Goal: Task Accomplishment & Management: Manage account settings

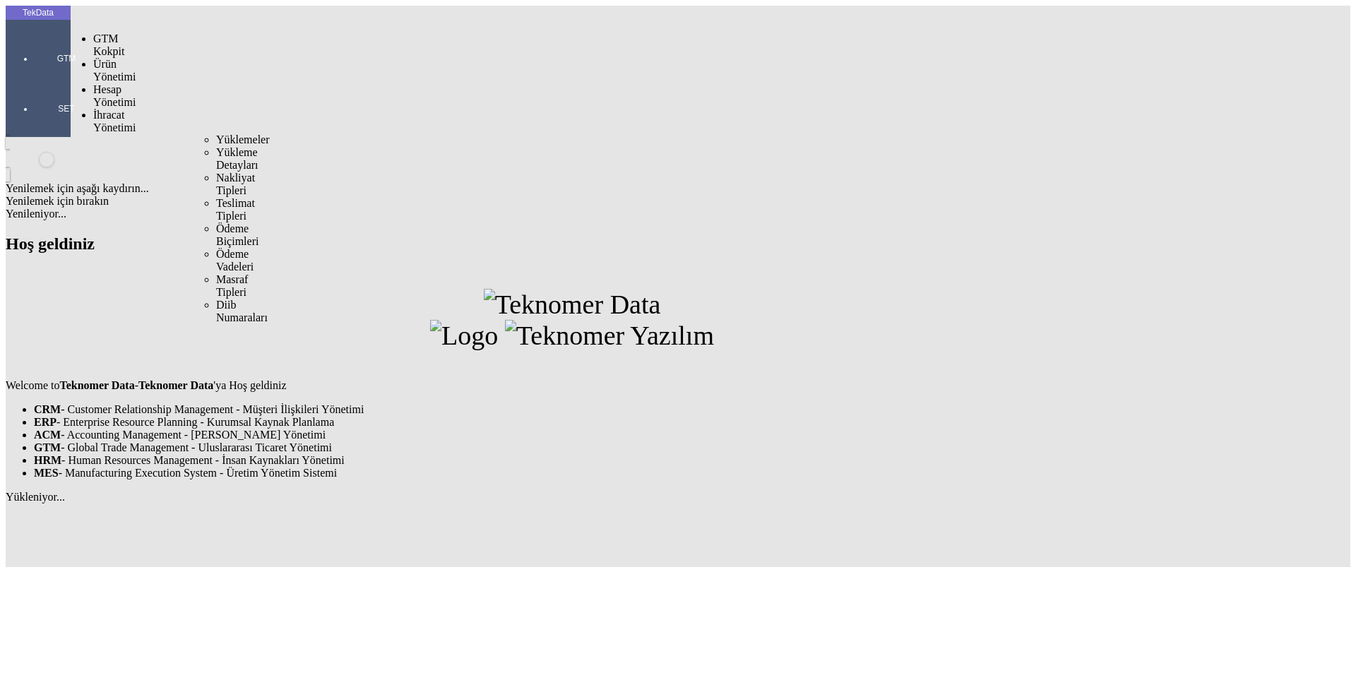
click at [95, 109] on span "İhracat Yönetimi" at bounding box center [114, 121] width 42 height 25
click at [216, 133] on div "Yüklemeler" at bounding box center [220, 139] width 8 height 13
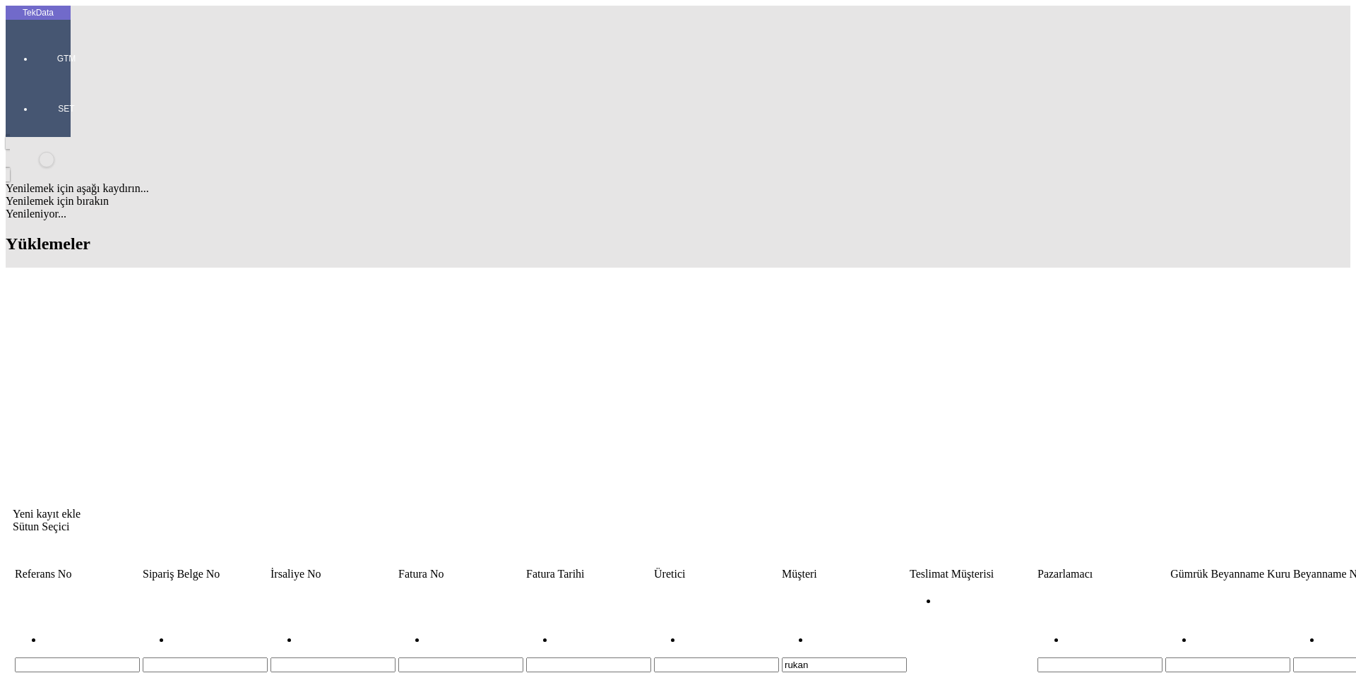
drag, startPoint x: 913, startPoint y: 111, endPoint x: 801, endPoint y: 109, distance: 112.3
click at [808, 583] on tr "rukan İçerir İçermez İle Başlar İle Biter Eşittir Eşit Değildir Sıfırla" at bounding box center [1076, 647] width 2125 height 129
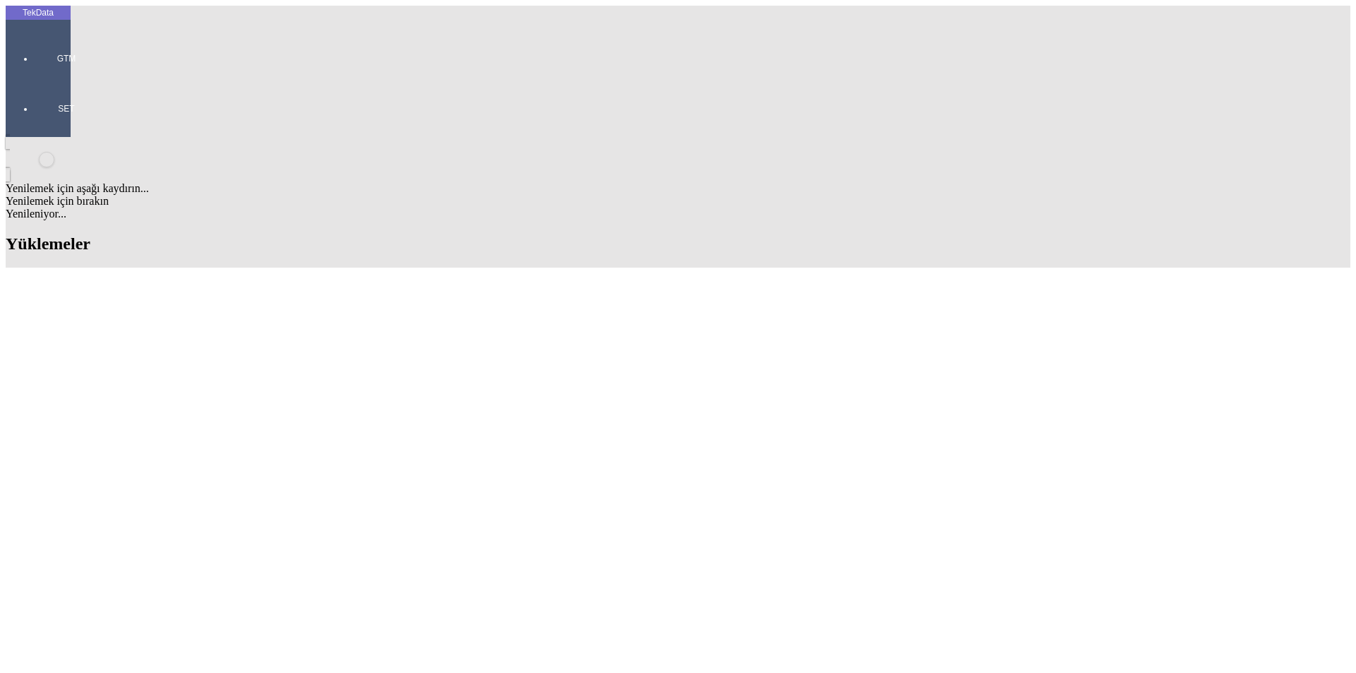
scroll to position [188, 0]
drag, startPoint x: 588, startPoint y: 554, endPoint x: 669, endPoint y: 556, distance: 80.5
copy td "BDF2025000000473"
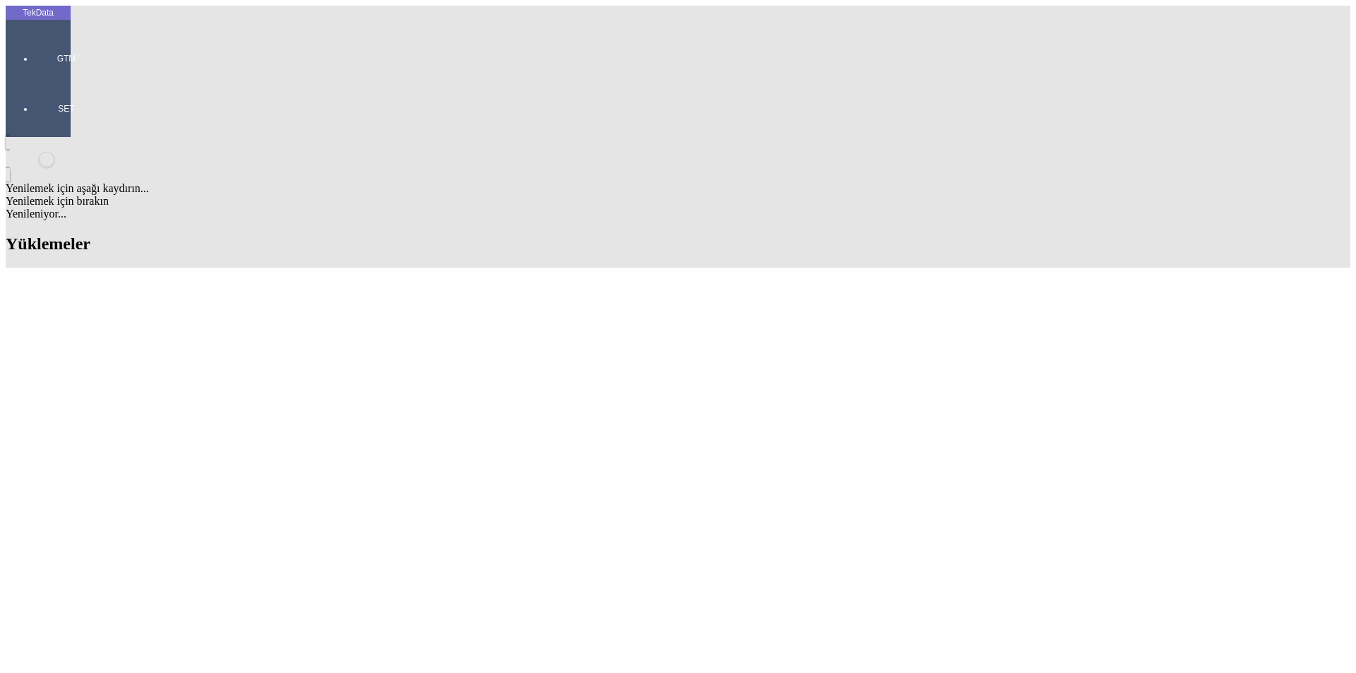
drag, startPoint x: 585, startPoint y: 442, endPoint x: 661, endPoint y: 442, distance: 75.6
copy td "IHR2025000000083"
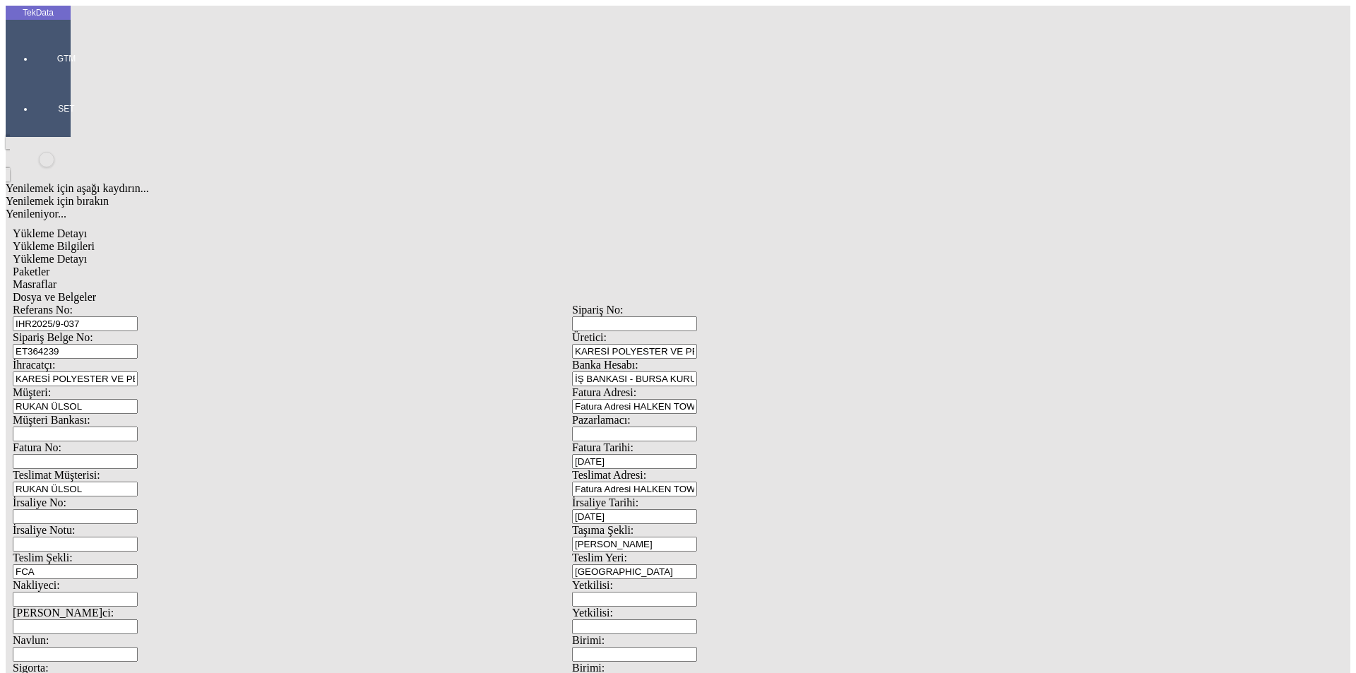
click at [138, 454] on input "Fatura No:" at bounding box center [75, 461] width 125 height 15
paste input "IHR2025000000083"
type input "IHR2025000000084"
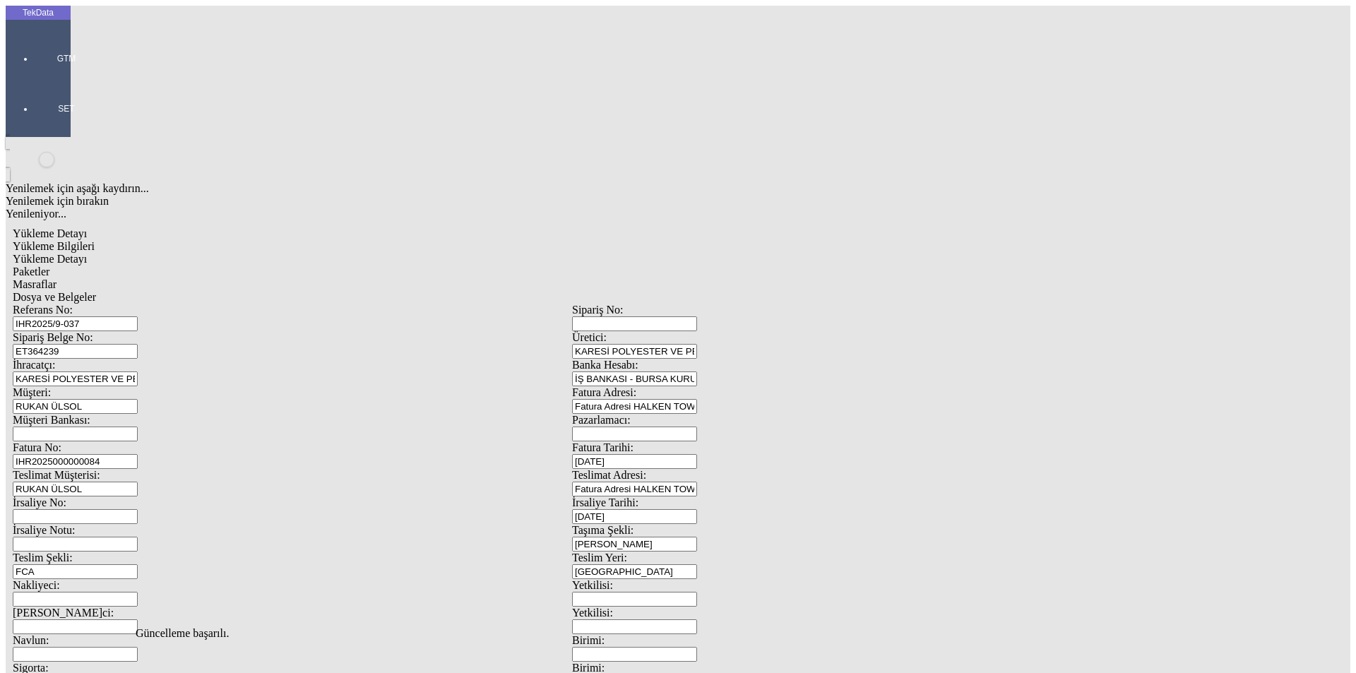
scroll to position [0, 0]
click at [87, 253] on span "Yükleme Detayı" at bounding box center [50, 259] width 74 height 12
drag, startPoint x: 334, startPoint y: 76, endPoint x: 352, endPoint y: 85, distance: 19.9
click at [338, 266] on div "Paketler" at bounding box center [572, 272] width 1119 height 13
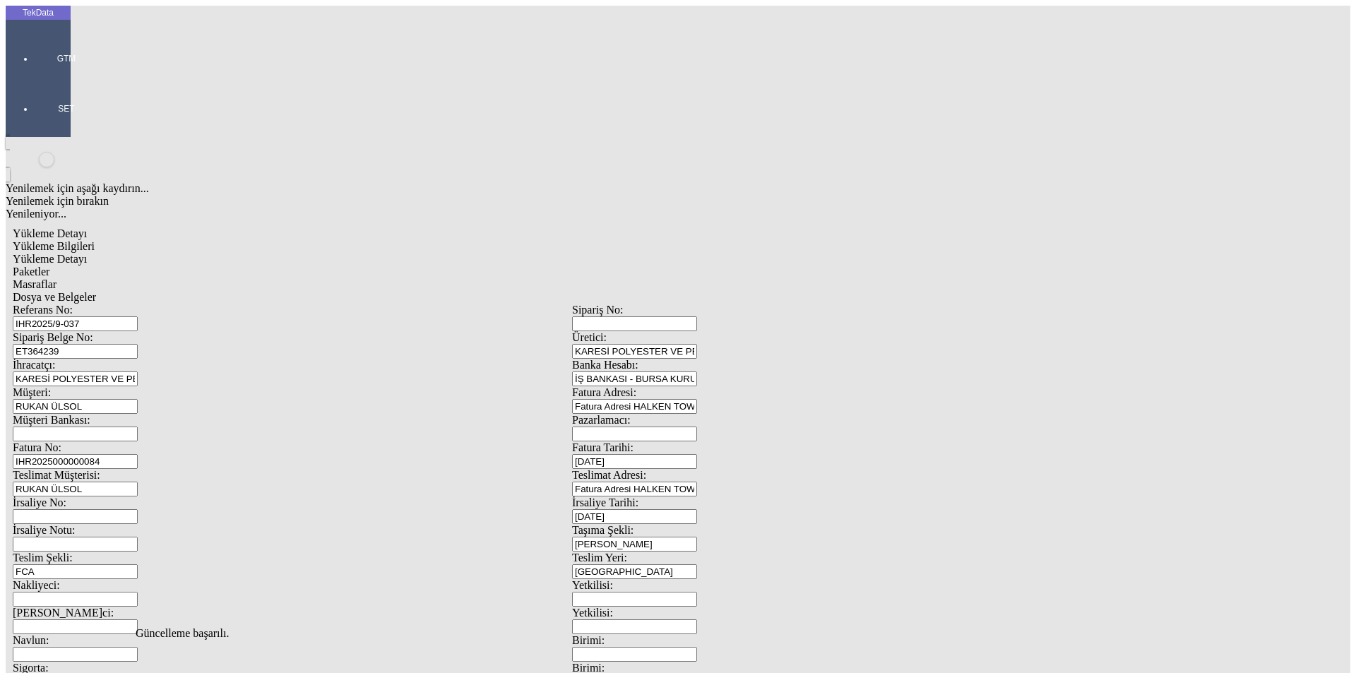
click at [56, 278] on span "Masraflar" at bounding box center [35, 284] width 44 height 12
drag, startPoint x: 488, startPoint y: 77, endPoint x: 289, endPoint y: 85, distance: 199.3
click at [96, 291] on span "Dosya ve Belgeler" at bounding box center [54, 297] width 83 height 12
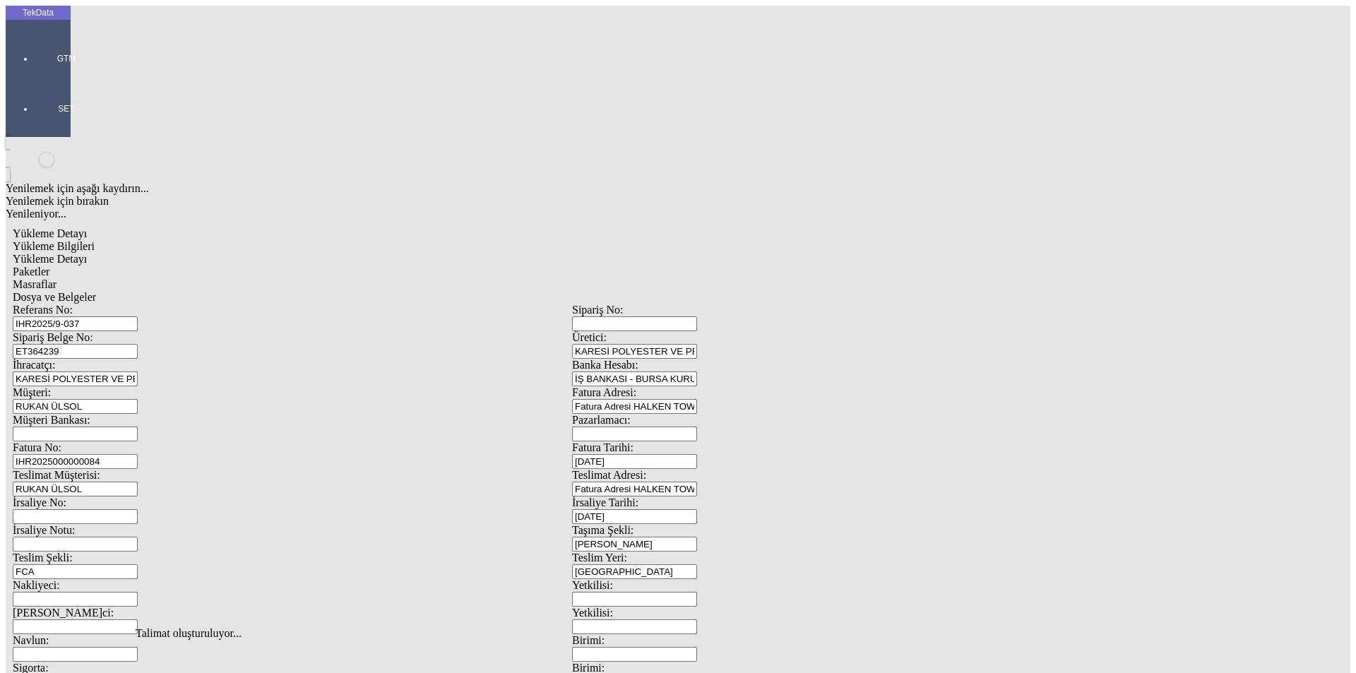
click at [96, 291] on span "Dosya ve Belgeler" at bounding box center [54, 297] width 83 height 12
click at [95, 240] on span "Yükleme Bilgileri" at bounding box center [54, 246] width 82 height 12
drag, startPoint x: 239, startPoint y: 71, endPoint x: 260, endPoint y: 73, distance: 21.3
click at [87, 253] on span "Yükleme Detayı" at bounding box center [50, 259] width 74 height 12
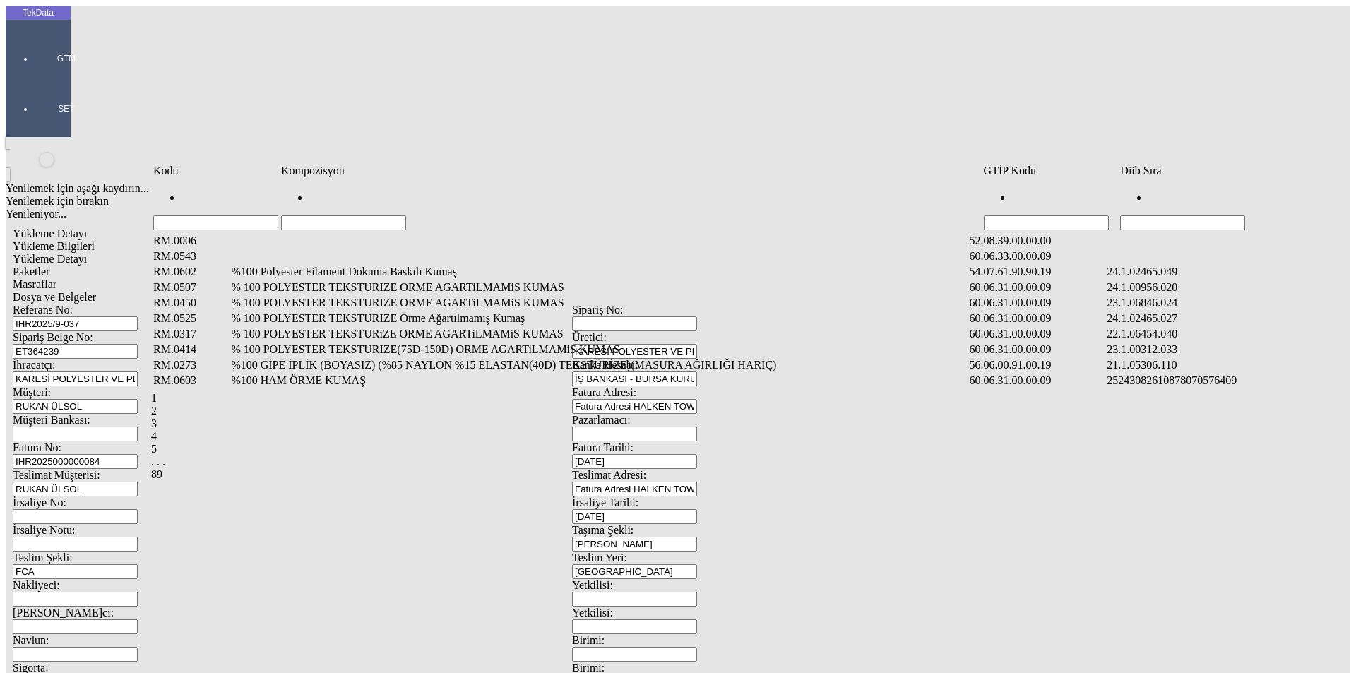
click at [400, 215] on input "Hücreyi Filtrele" at bounding box center [343, 222] width 125 height 15
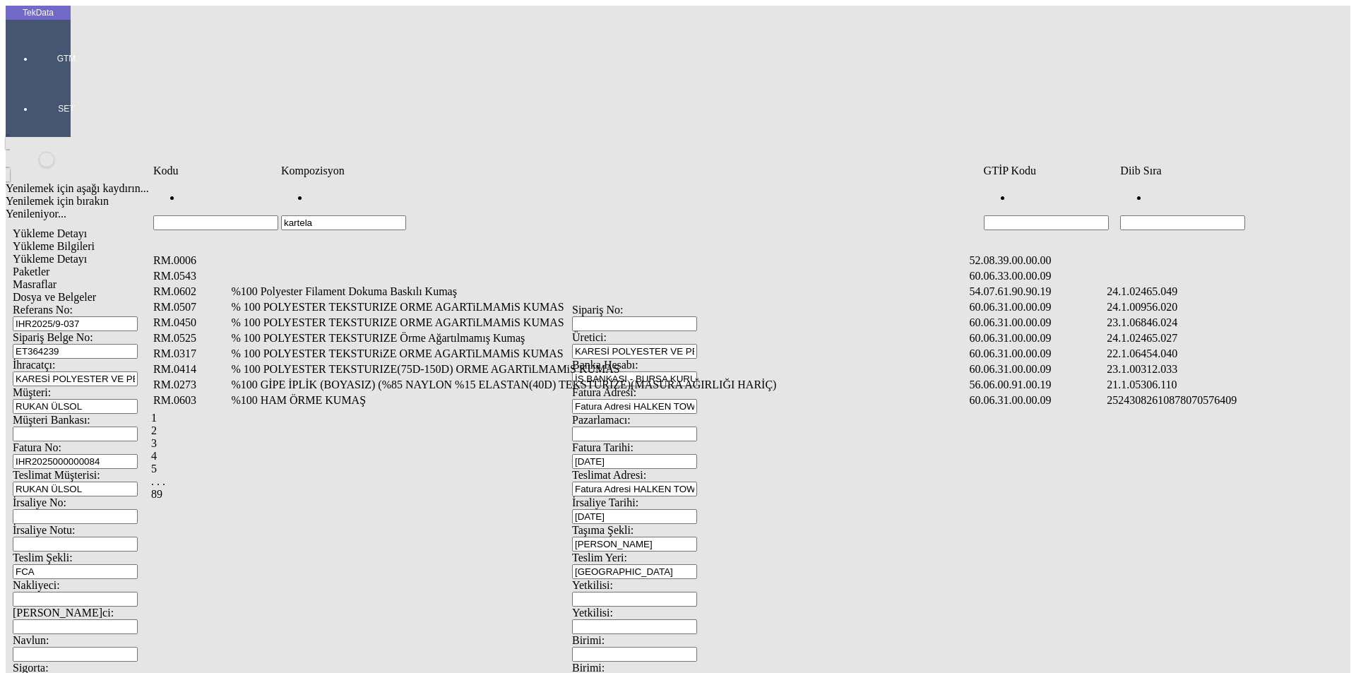
type input "kartela"
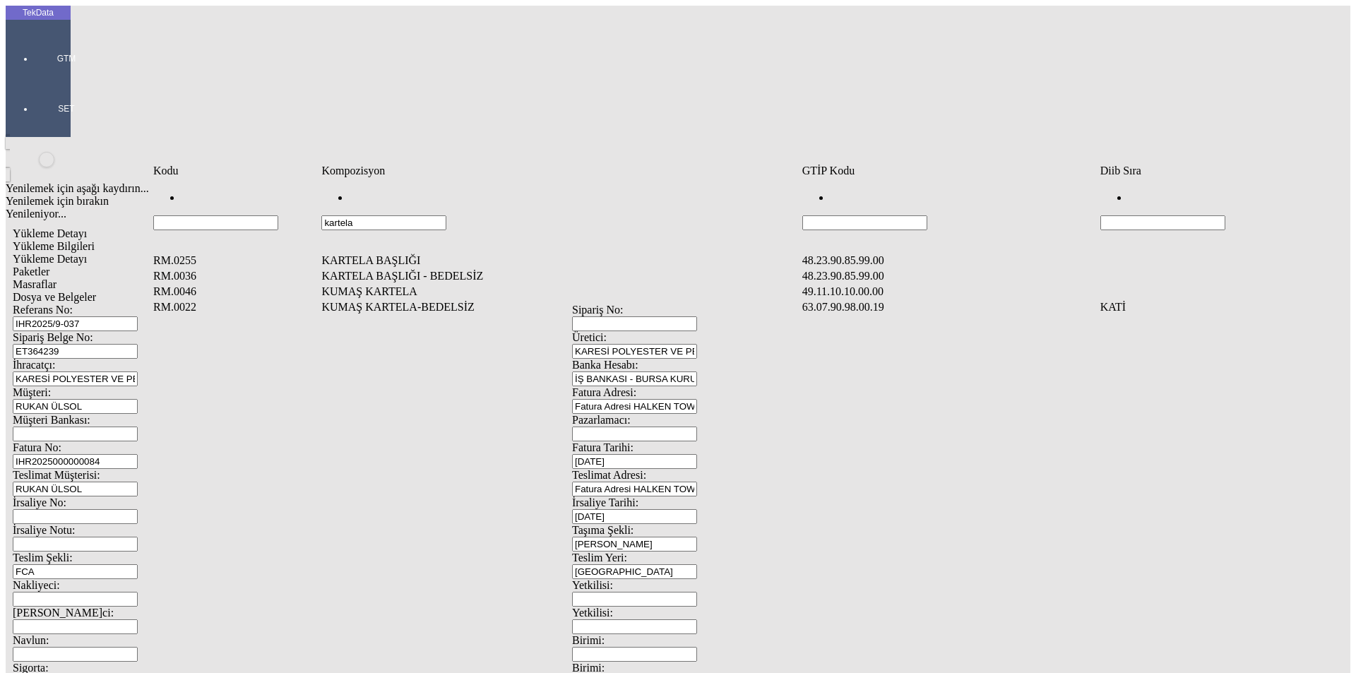
click at [390, 285] on td "KUMAŞ KARTELA" at bounding box center [560, 292] width 479 height 14
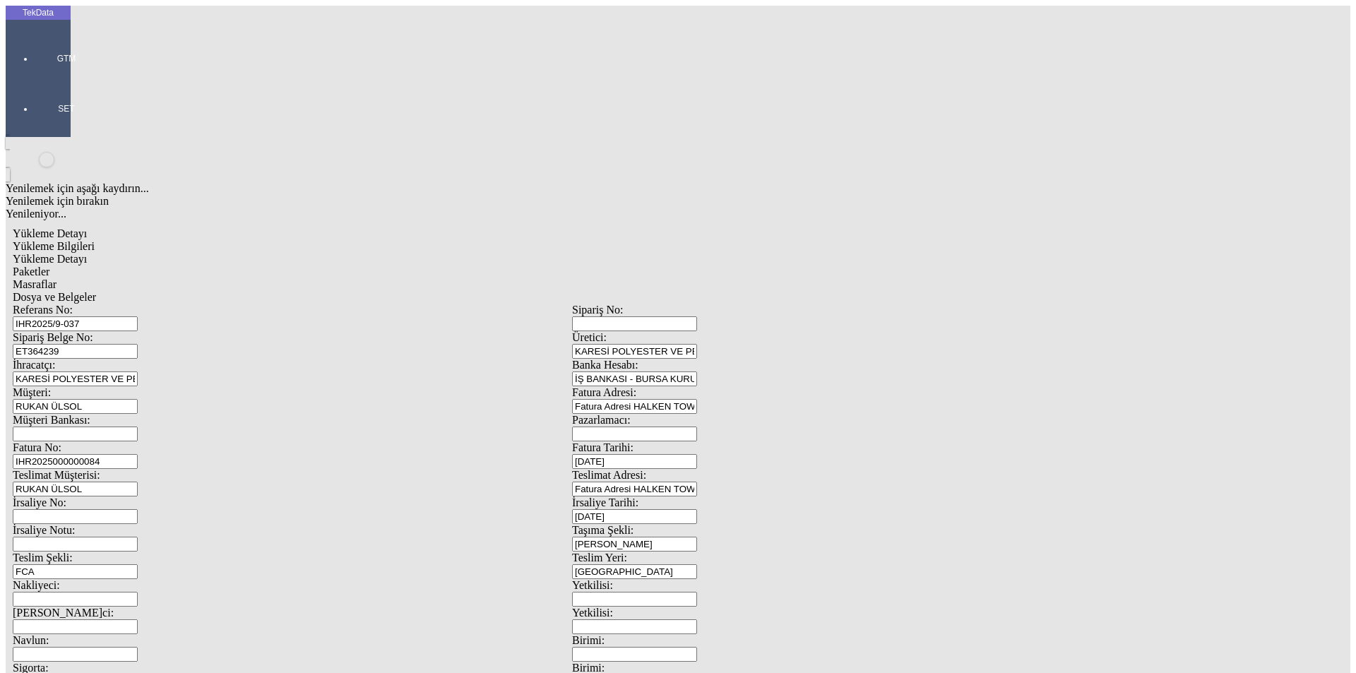
type input "11"
click at [807, 256] on div "Adet" at bounding box center [1049, 262] width 559 height 13
type input "Adet"
type input "0.75"
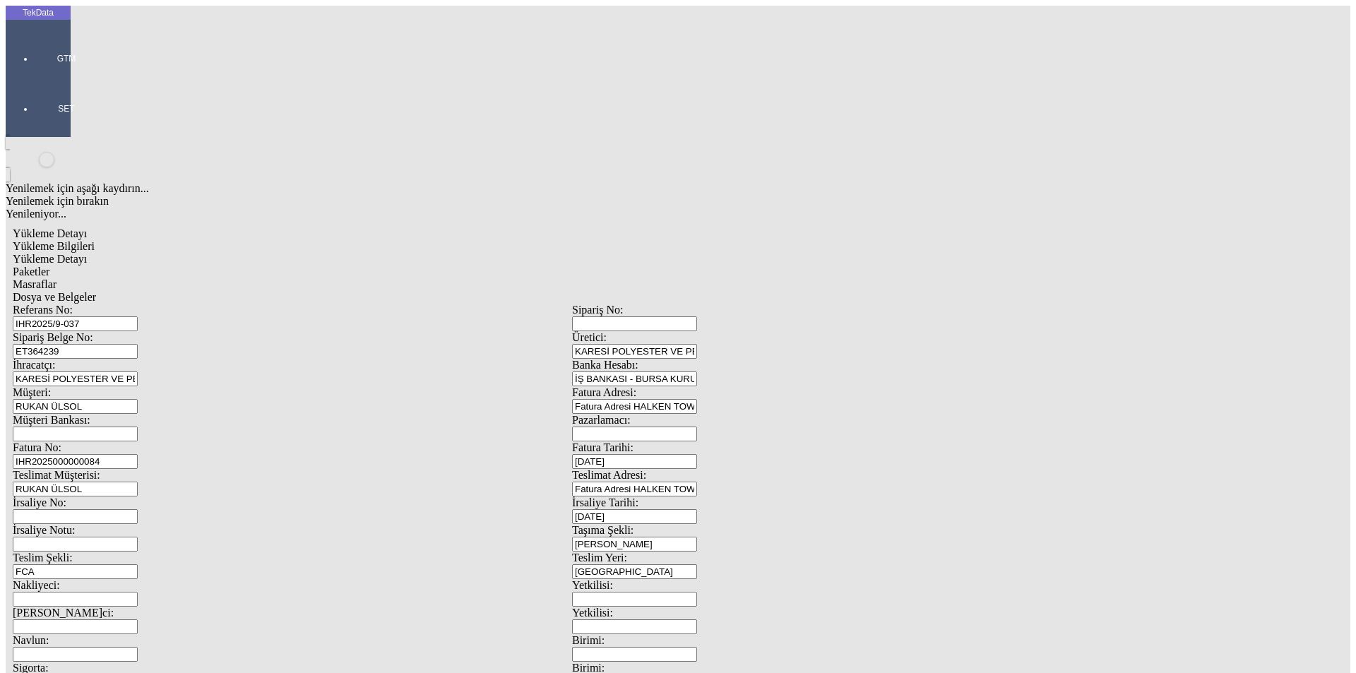
click at [792, 296] on div "Amerikan Doları" at bounding box center [1049, 302] width 559 height 13
type input "Amerikan Doları"
drag, startPoint x: 267, startPoint y: 233, endPoint x: 128, endPoint y: 233, distance: 139.1
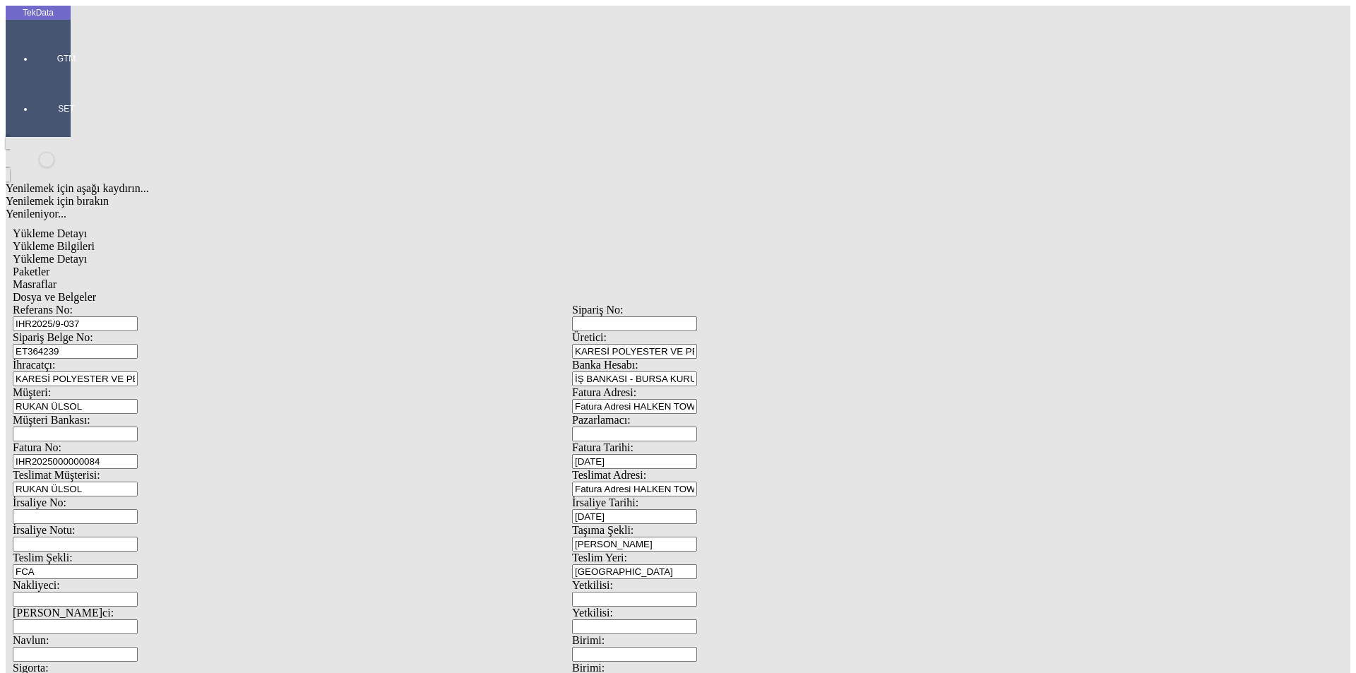
drag, startPoint x: 261, startPoint y: 233, endPoint x: 58, endPoint y: 243, distance: 202.9
type input "20"
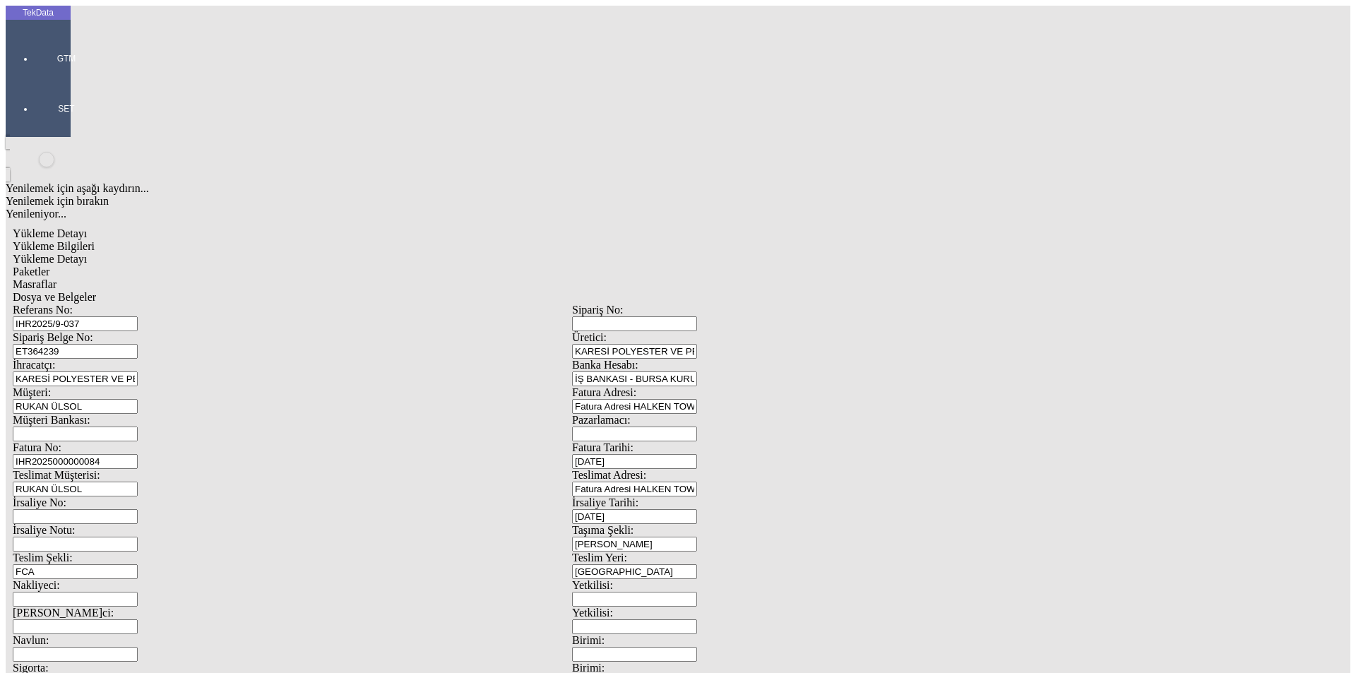
click at [797, 283] on div "Türk Lirası" at bounding box center [1049, 289] width 559 height 13
type input "Türk Lirası"
type input "2"
type input "3.1"
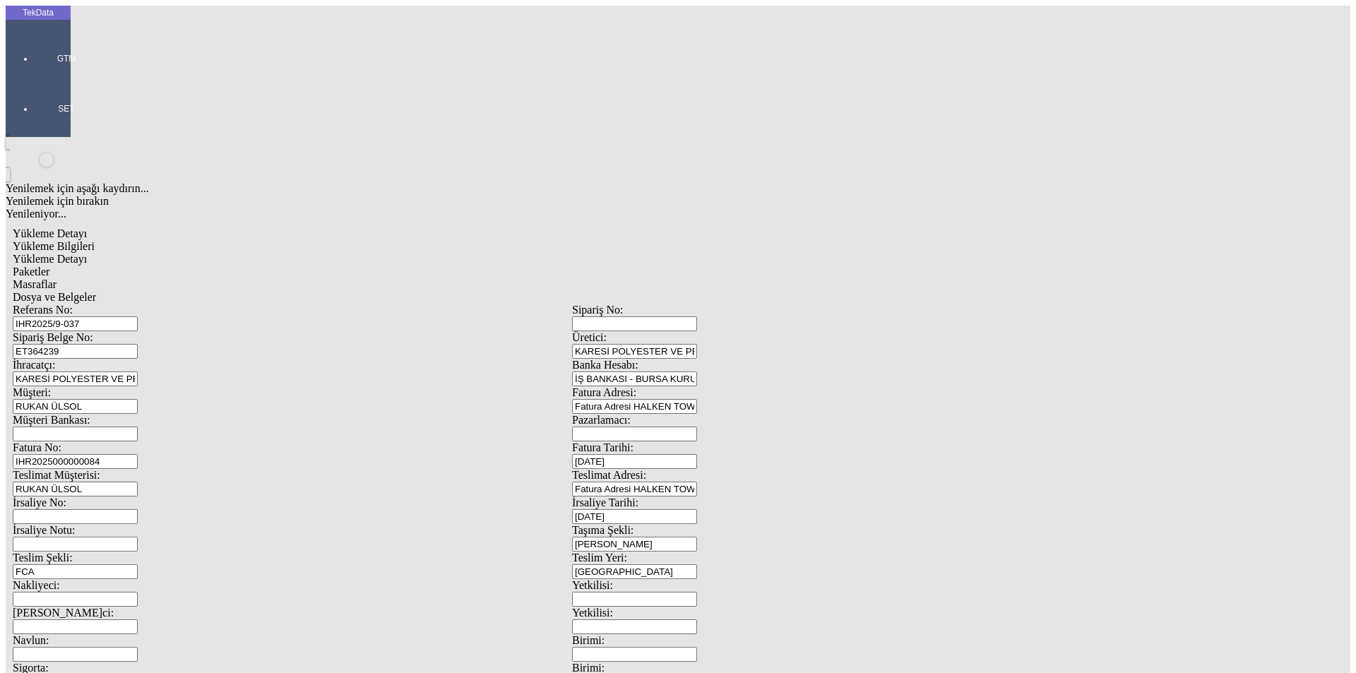
type input "3"
type input "3.1"
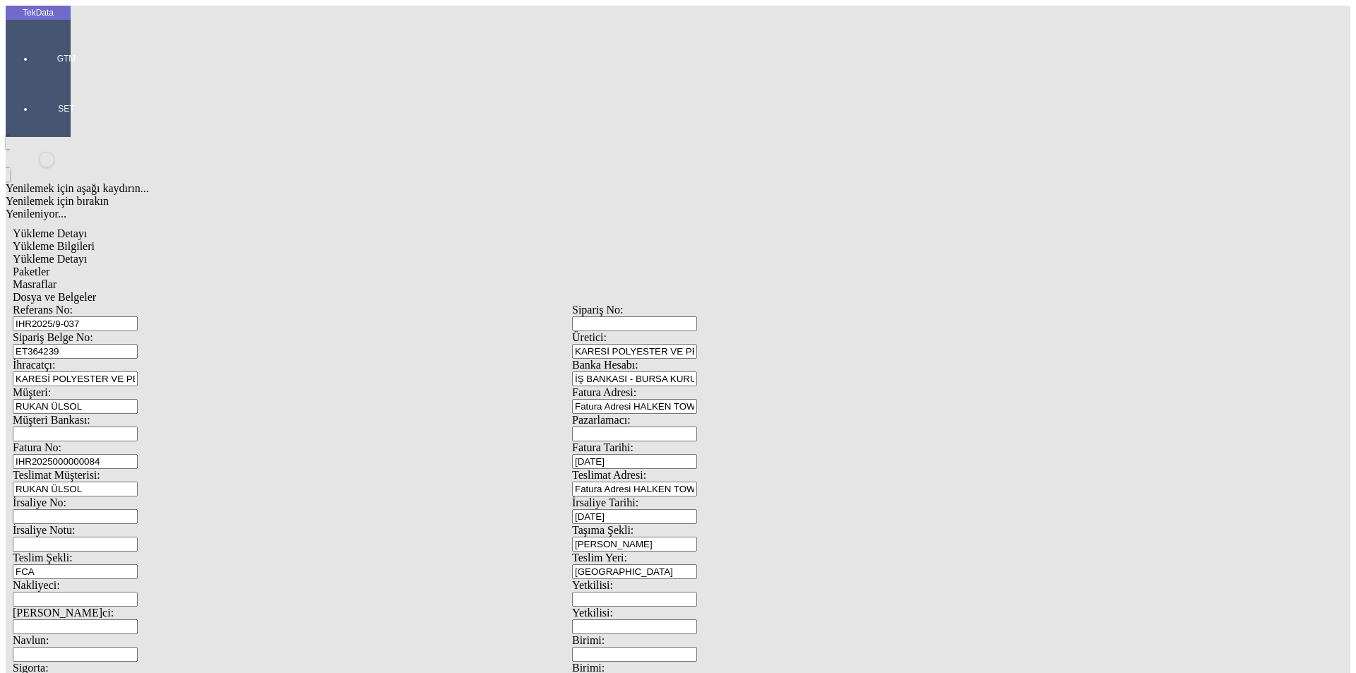
type input "3.3"
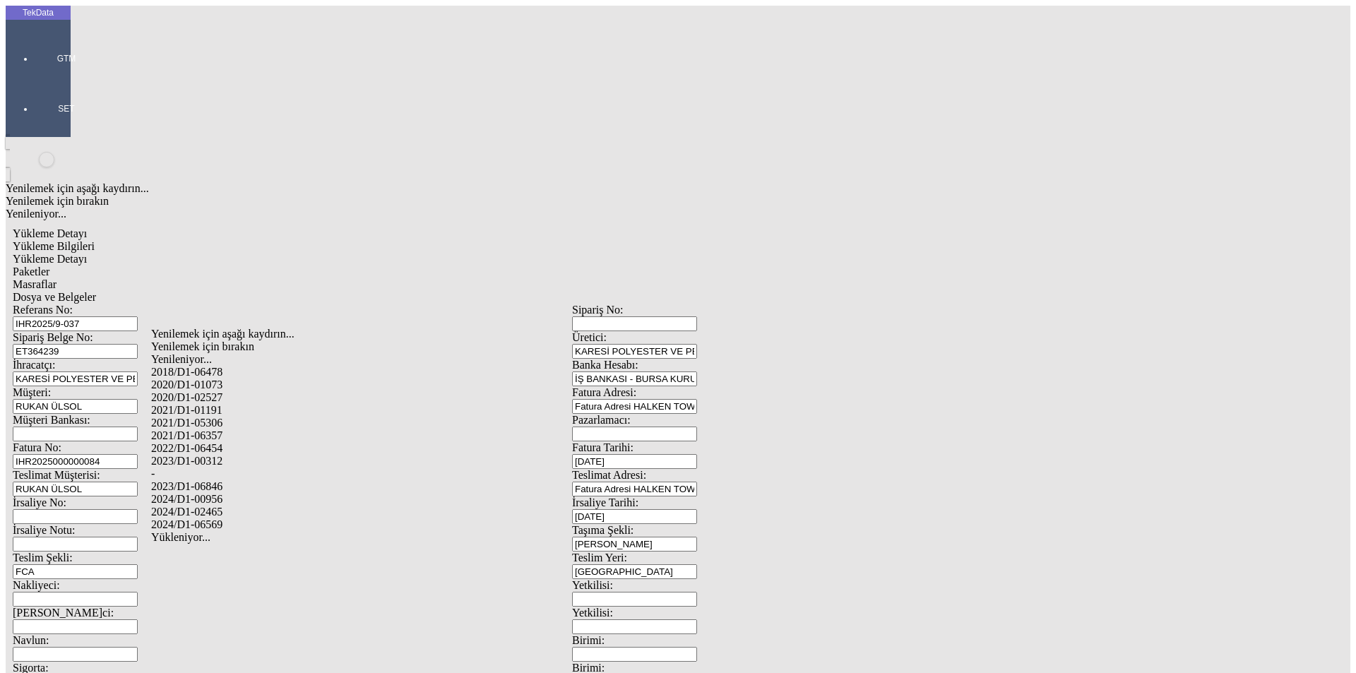
click at [191, 467] on div "-" at bounding box center [425, 473] width 549 height 13
type input "-"
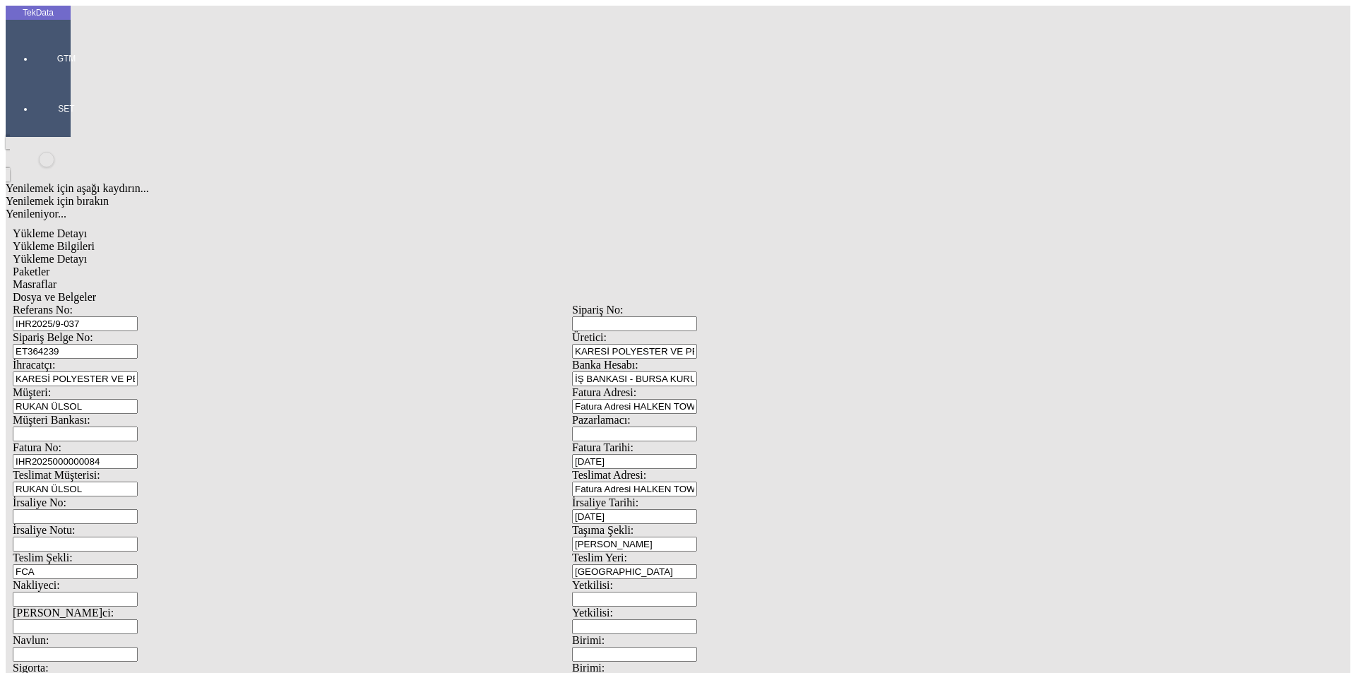
type input "KATİ"
drag, startPoint x: 388, startPoint y: 505, endPoint x: 424, endPoint y: 491, distance: 39.1
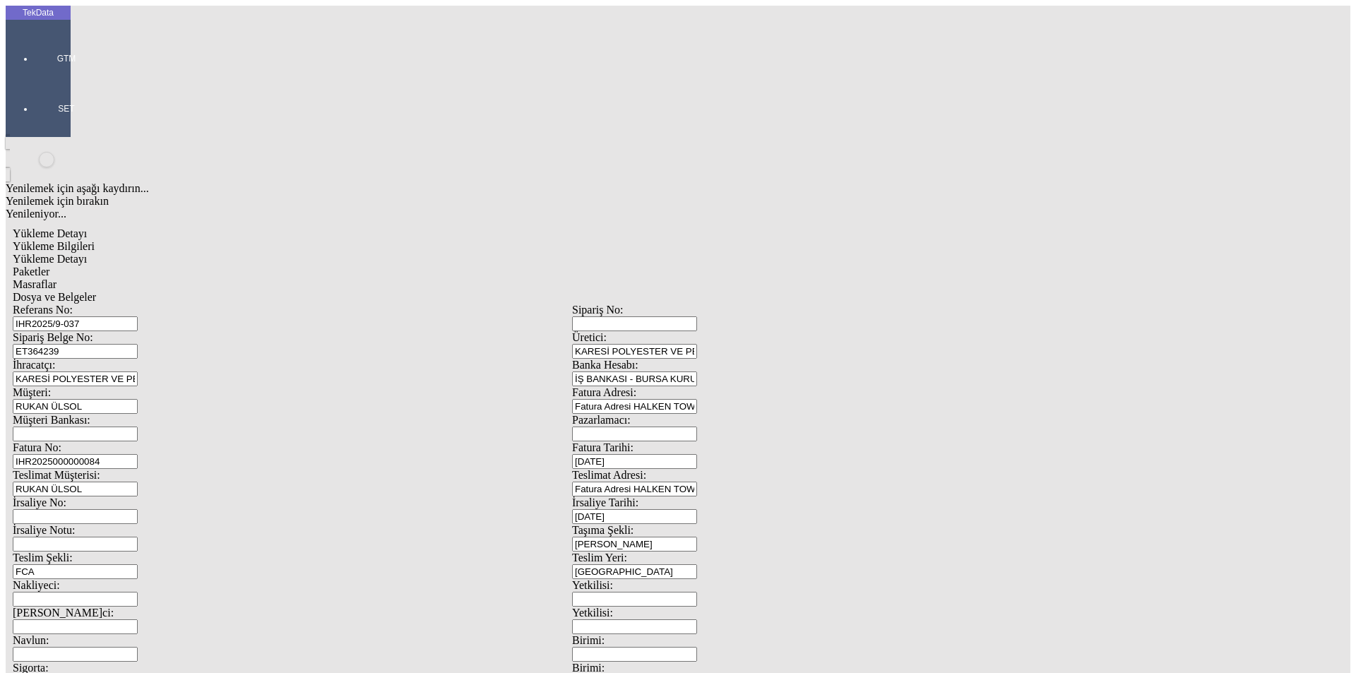
click at [49, 266] on span "Paketler" at bounding box center [31, 272] width 37 height 12
click at [56, 278] on span "Masraflar" at bounding box center [35, 284] width 44 height 12
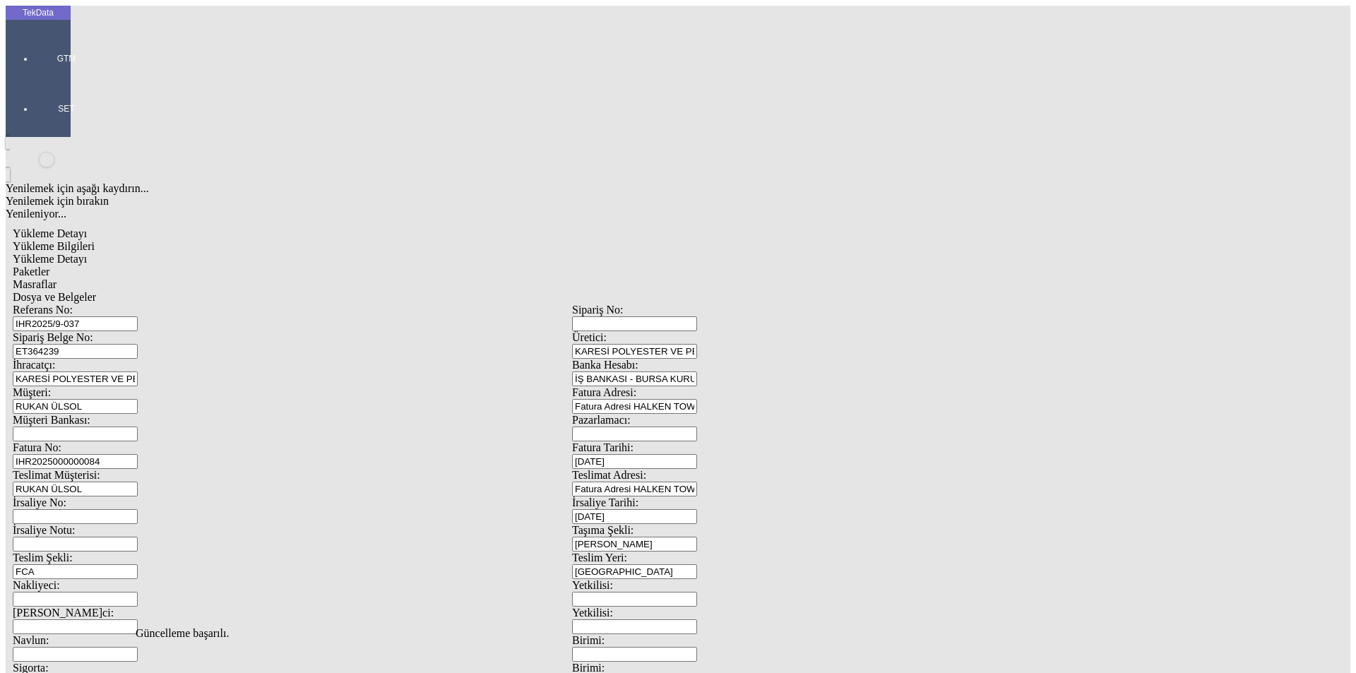
click at [96, 291] on span "Dosya ve Belgeler" at bounding box center [54, 297] width 83 height 12
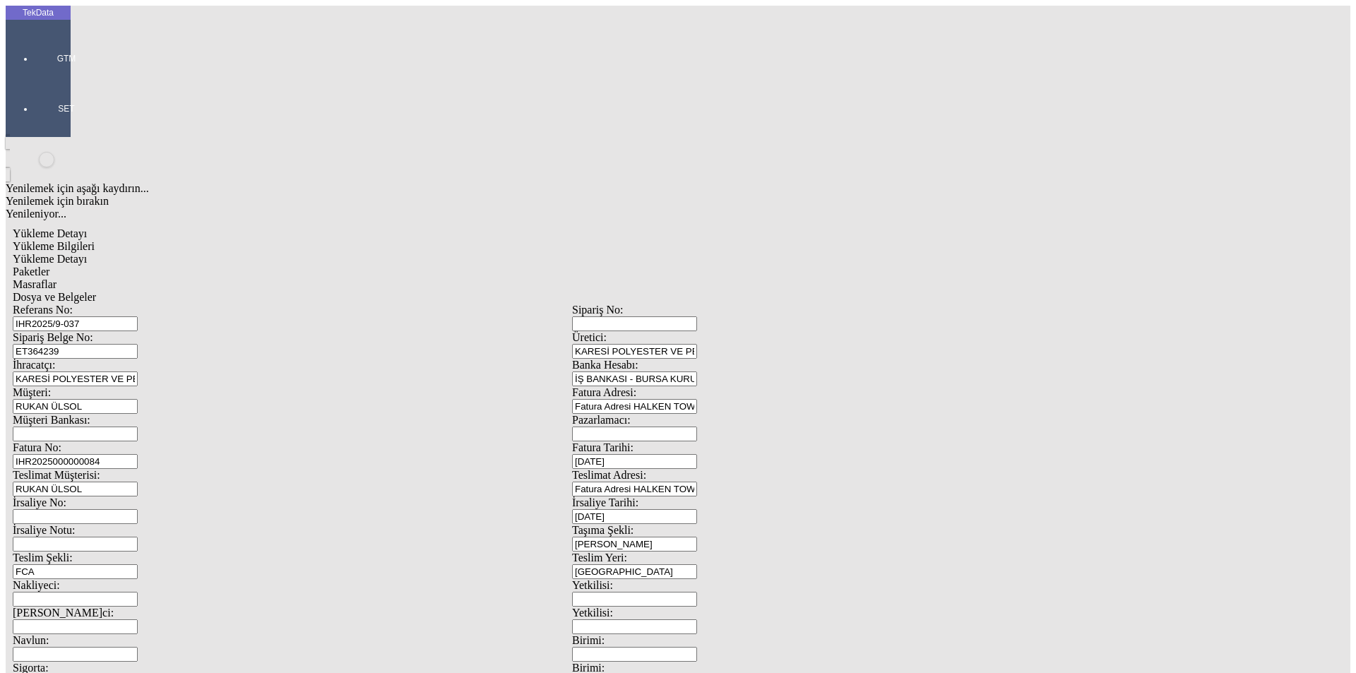
click at [87, 253] on span "Yükleme Detayı" at bounding box center [50, 259] width 74 height 12
click at [124, 240] on div "Yükleme Bilgileri" at bounding box center [572, 246] width 1119 height 13
drag, startPoint x: 842, startPoint y: 547, endPoint x: 691, endPoint y: 542, distance: 151.2
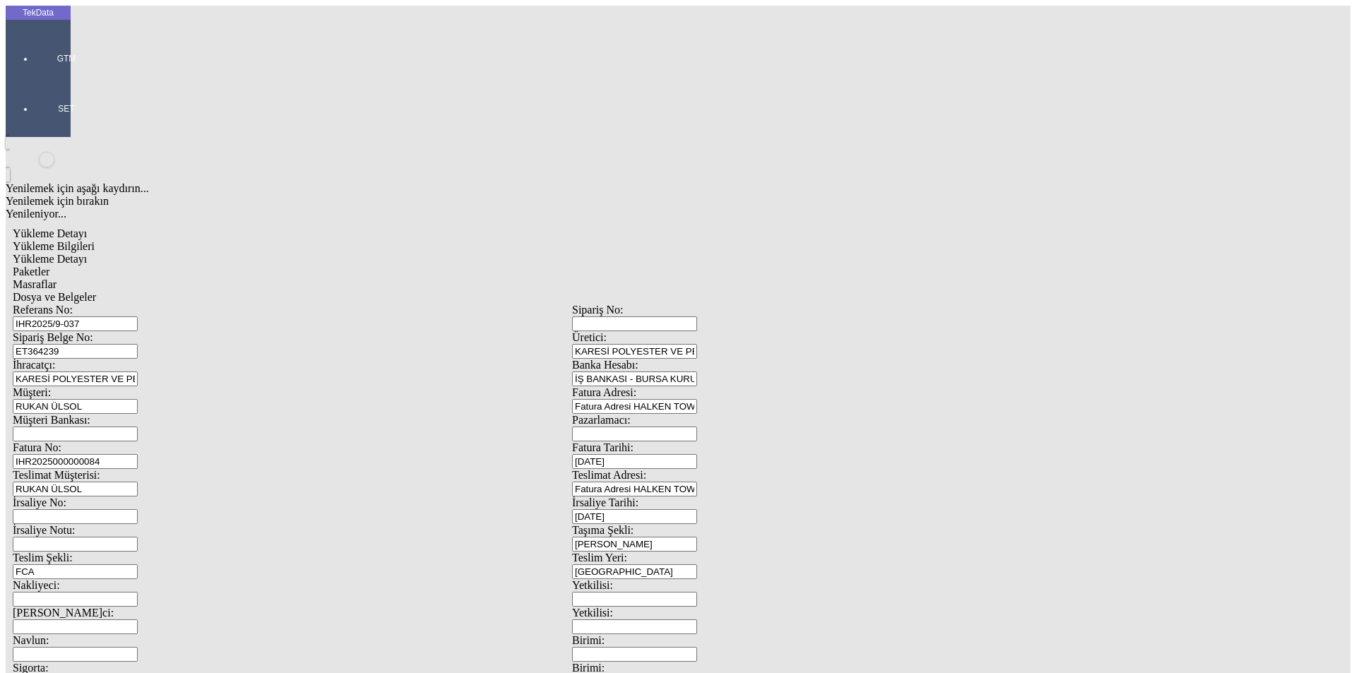
type input "2189.25"
click at [198, 253] on div "Yükleme Detayı" at bounding box center [572, 259] width 1119 height 13
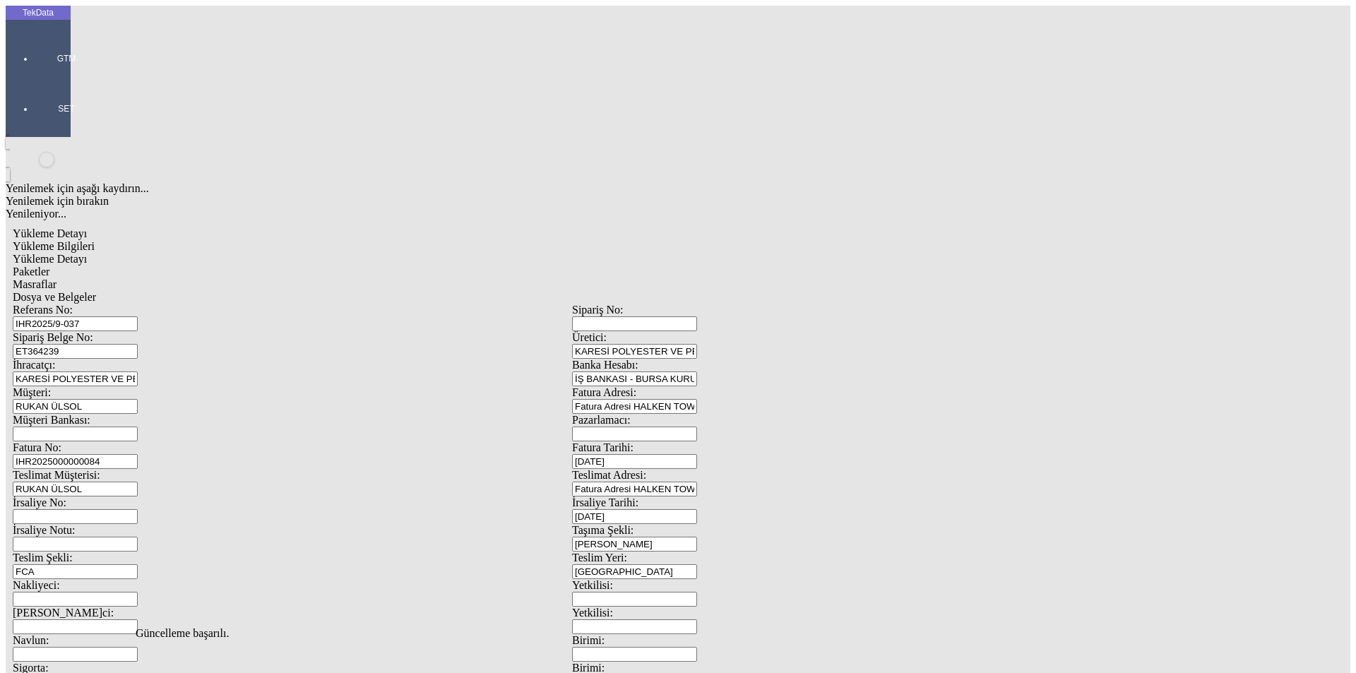
click at [95, 240] on span "Yükleme Bilgileri" at bounding box center [54, 246] width 82 height 12
drag, startPoint x: 246, startPoint y: 541, endPoint x: 138, endPoint y: 541, distance: 108.0
type input "2170.15"
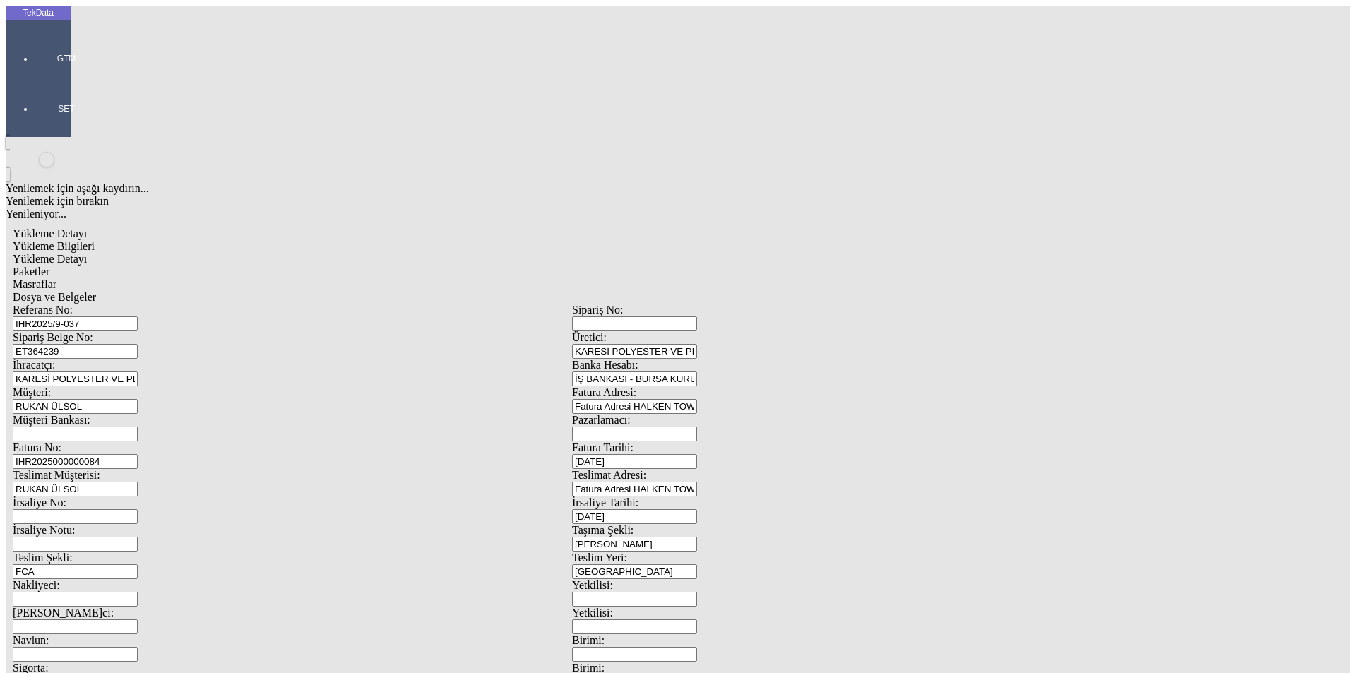
drag, startPoint x: 216, startPoint y: 64, endPoint x: 229, endPoint y: 70, distance: 13.9
drag, startPoint x: 347, startPoint y: 72, endPoint x: 390, endPoint y: 71, distance: 43.8
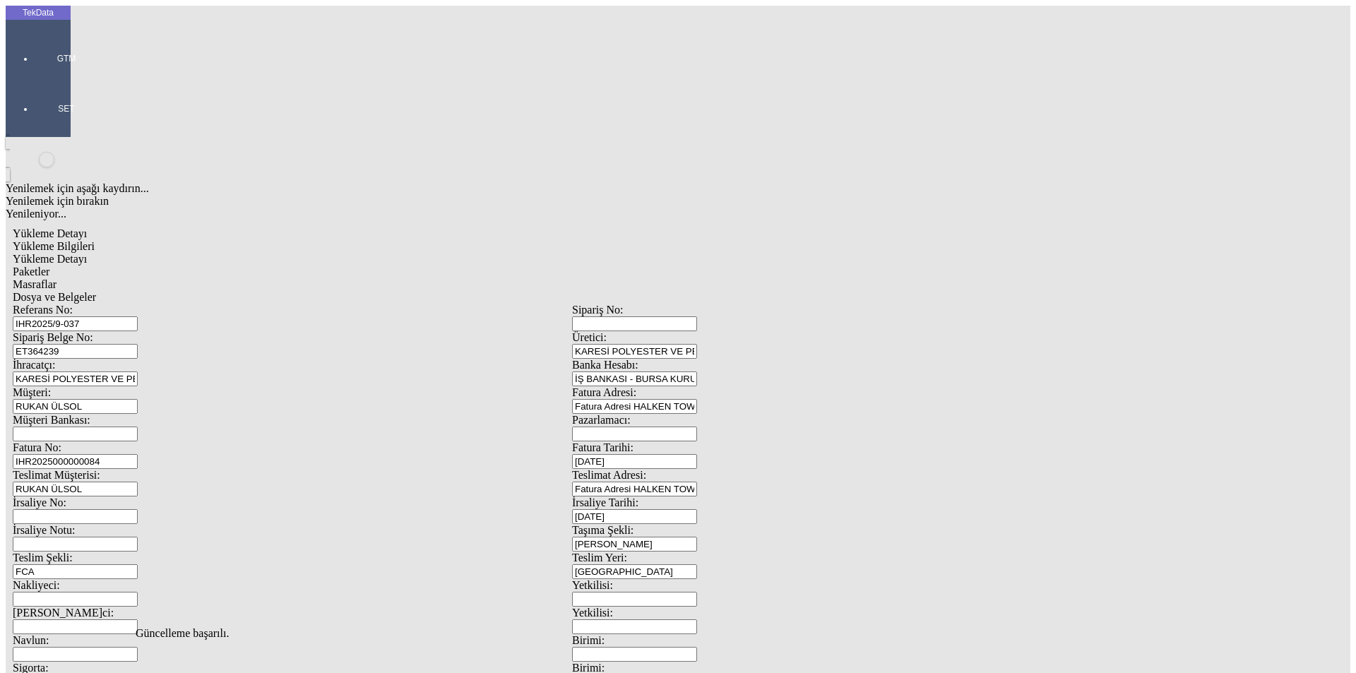
click at [347, 266] on div "Paketler" at bounding box center [572, 272] width 1119 height 13
click at [419, 278] on div "Masraflar" at bounding box center [572, 284] width 1119 height 13
click at [96, 291] on span "Dosya ve Belgeler" at bounding box center [54, 297] width 83 height 12
drag, startPoint x: 854, startPoint y: 237, endPoint x: 619, endPoint y: 238, distance: 235.1
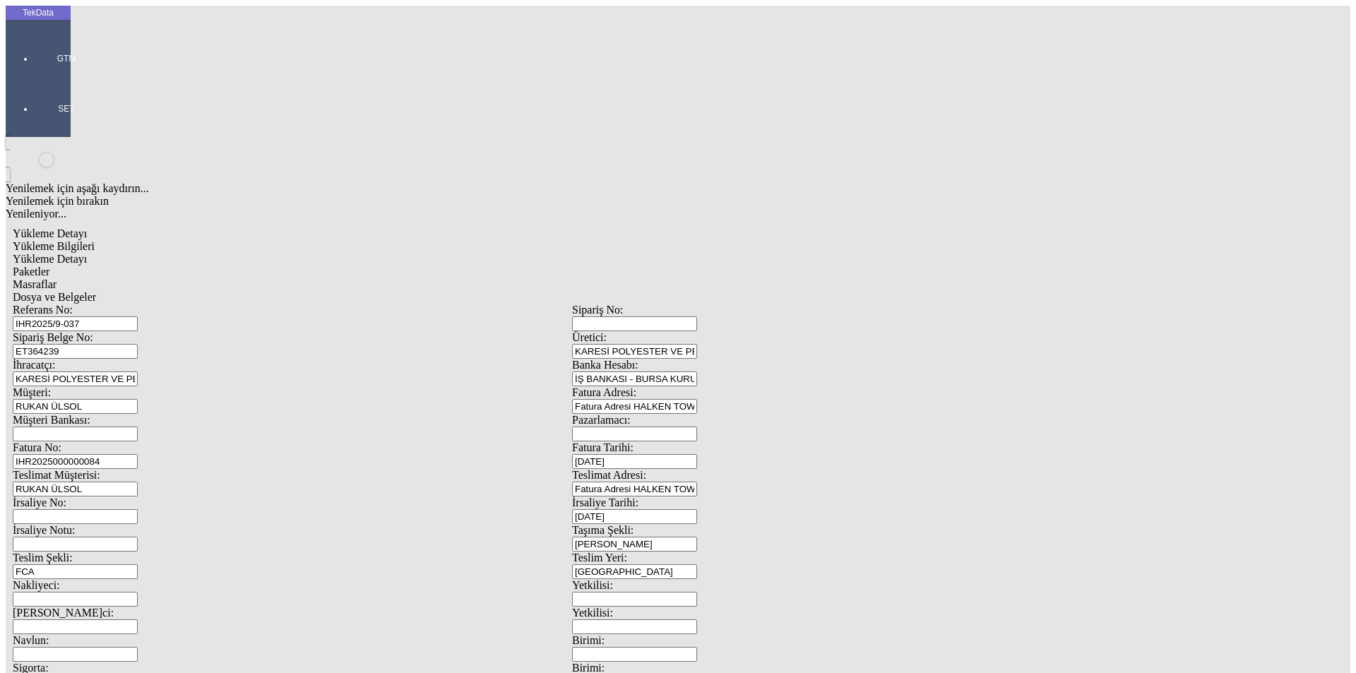
click at [617, 441] on div "Fatura No: IHR2025000000084 [PERSON_NAME]: [DATE]" at bounding box center [572, 455] width 1119 height 28
type input "[DATE]"
drag, startPoint x: 883, startPoint y: 282, endPoint x: 616, endPoint y: 284, distance: 266.9
click at [625, 496] on div "İrsaliye No: İrsaliye Tarihi: [DATE]" at bounding box center [572, 510] width 1119 height 28
type input "[DATE]"
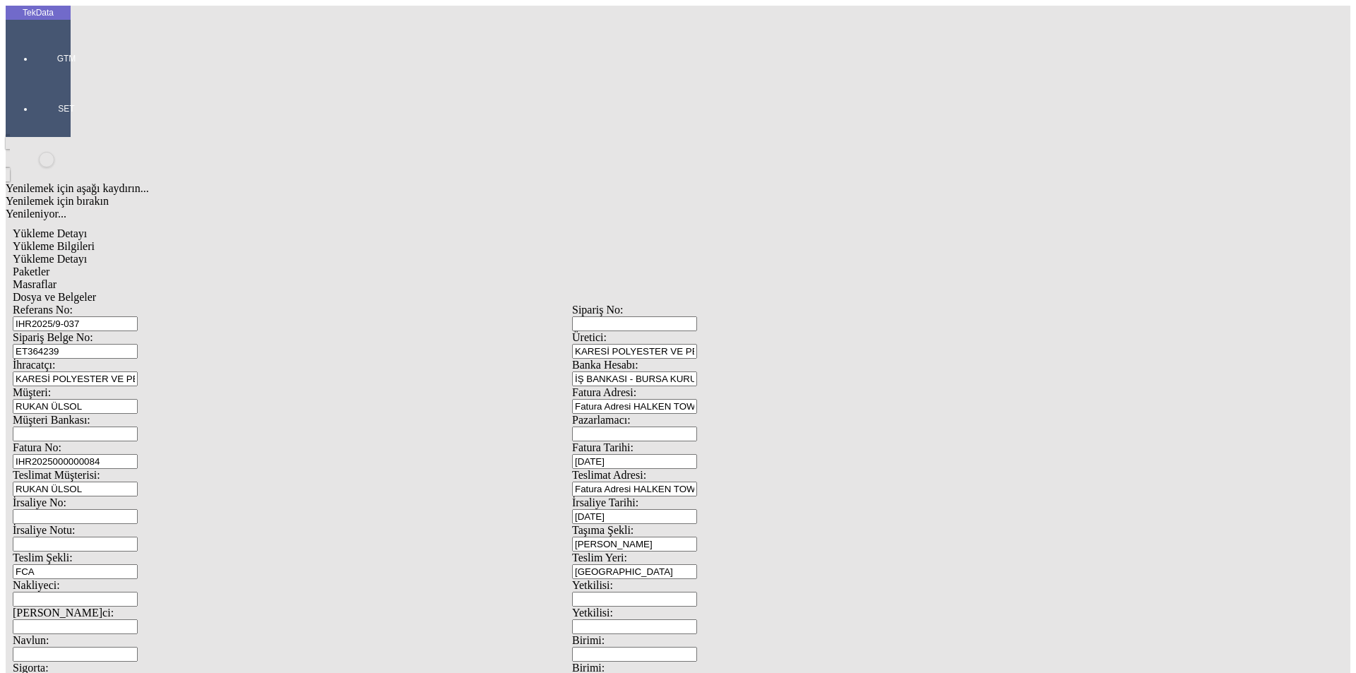
drag, startPoint x: 250, startPoint y: 479, endPoint x: 57, endPoint y: 470, distance: 193.0
click at [66, 483] on tek-global-detail "Yükleme Detayı Yükleme Bilgileri Yükleme Detayı Paketler Masraflar Dosya ve Bel…" at bounding box center [572, 627] width 1133 height 815
type input "[DATE]"
drag, startPoint x: 253, startPoint y: 615, endPoint x: 39, endPoint y: 611, distance: 214.0
click at [42, 613] on div "TekData GTM SET Yenilemek için aşağı kaydırın... Yenilemek için bırakın Yenilen…" at bounding box center [572, 559] width 1133 height 1106
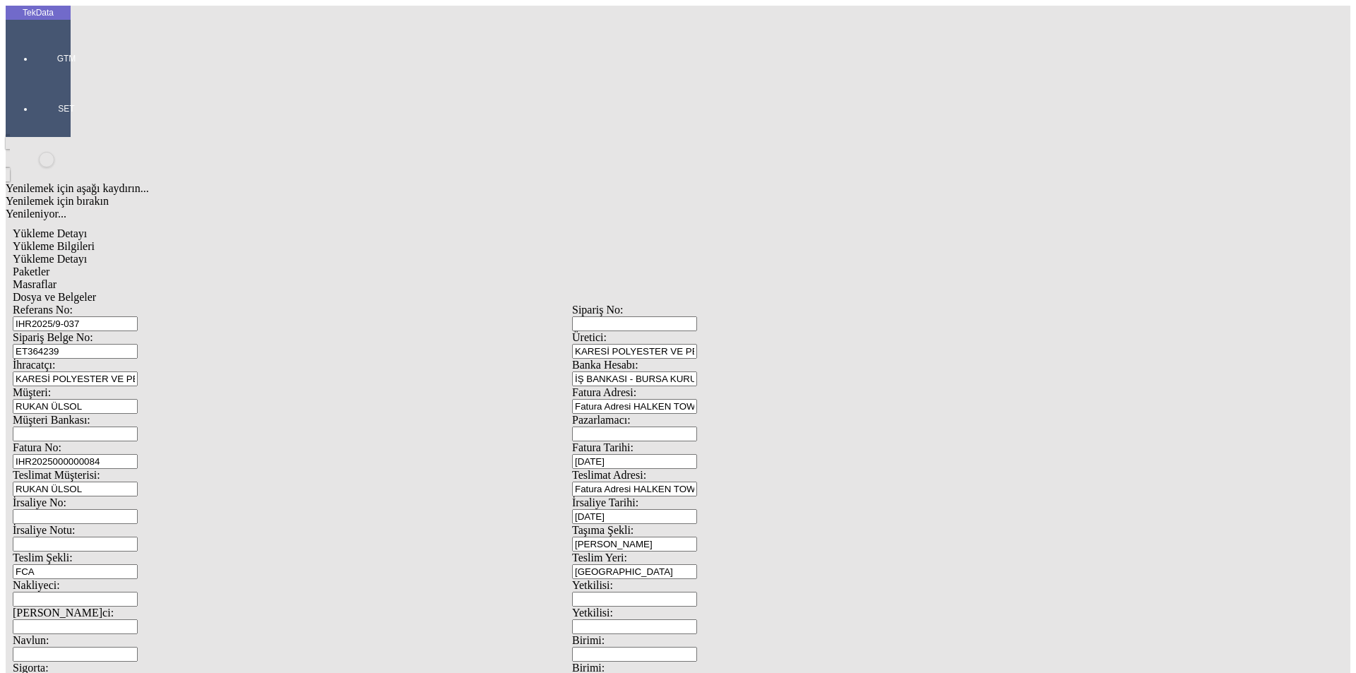
scroll to position [121, 0]
type input "[DATE]"
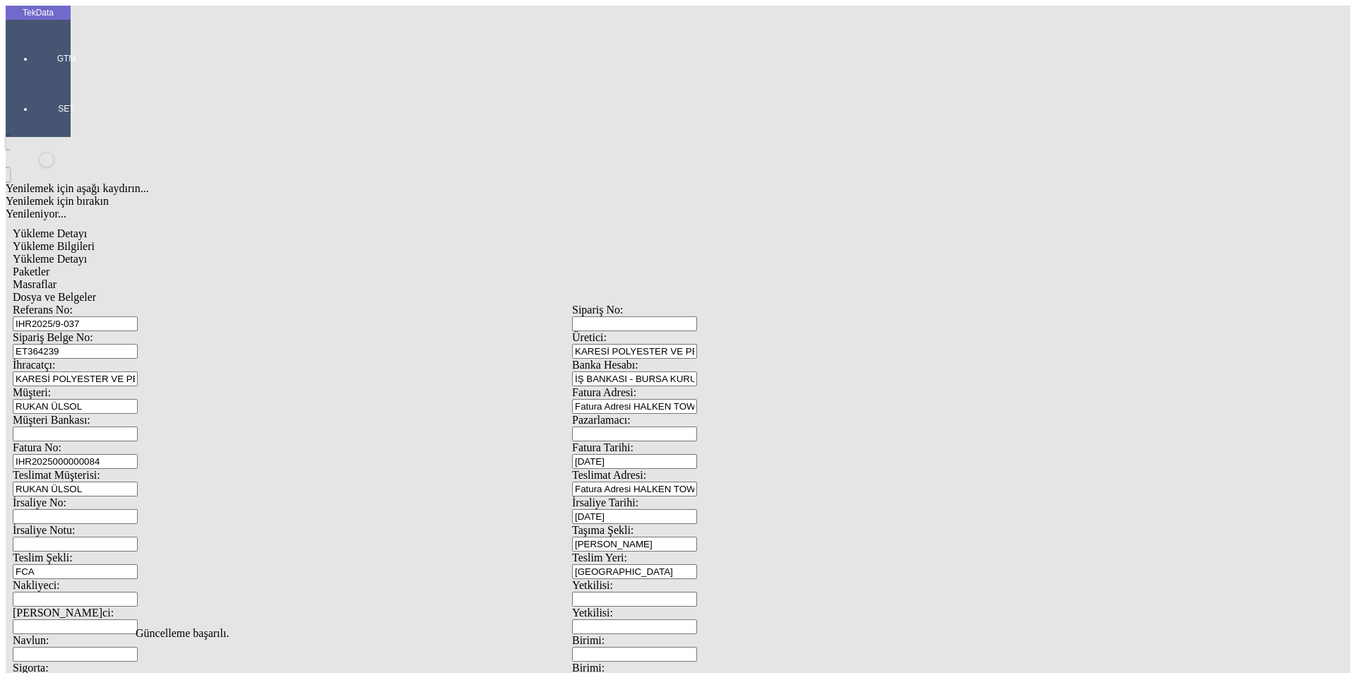
click at [87, 253] on span "Yükleme Detayı" at bounding box center [50, 259] width 74 height 12
click at [316, 266] on div "Paketler" at bounding box center [572, 272] width 1119 height 13
click at [447, 278] on div "Masraflar" at bounding box center [572, 284] width 1119 height 13
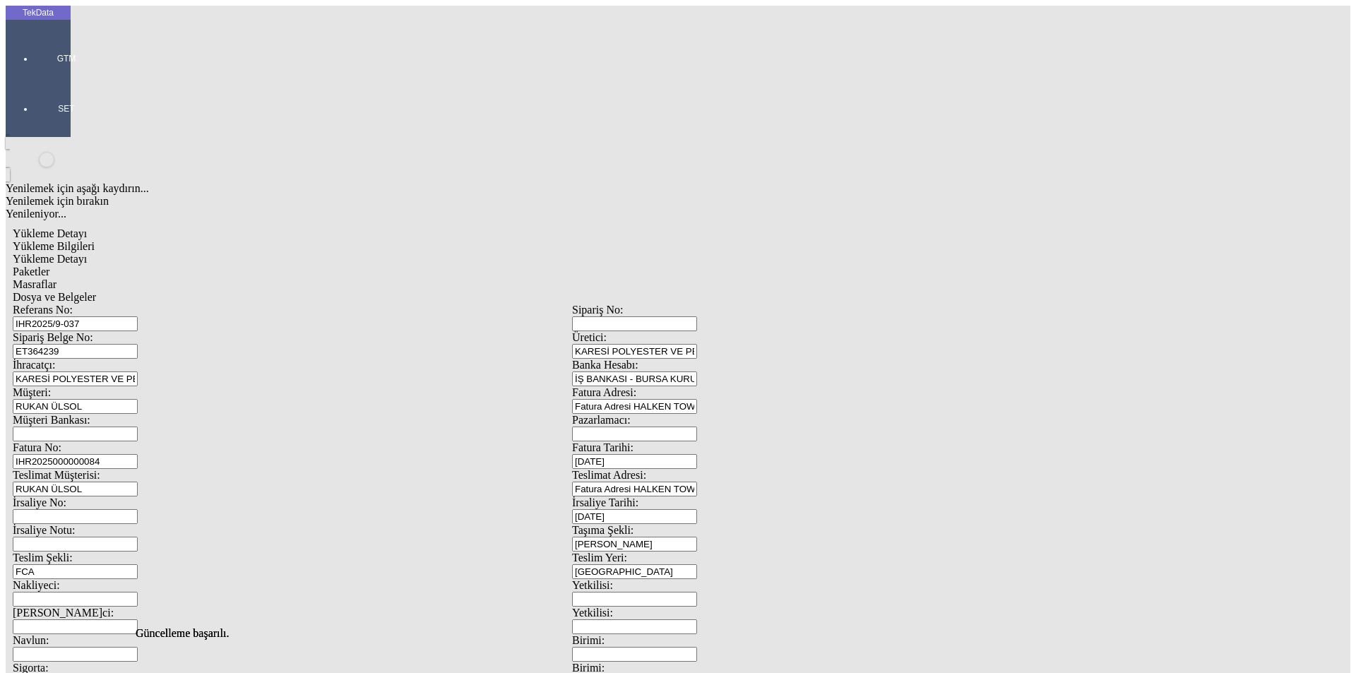
drag, startPoint x: 542, startPoint y: 73, endPoint x: 553, endPoint y: 73, distance: 10.6
click at [96, 291] on span "Dosya ve Belgeler" at bounding box center [54, 297] width 83 height 12
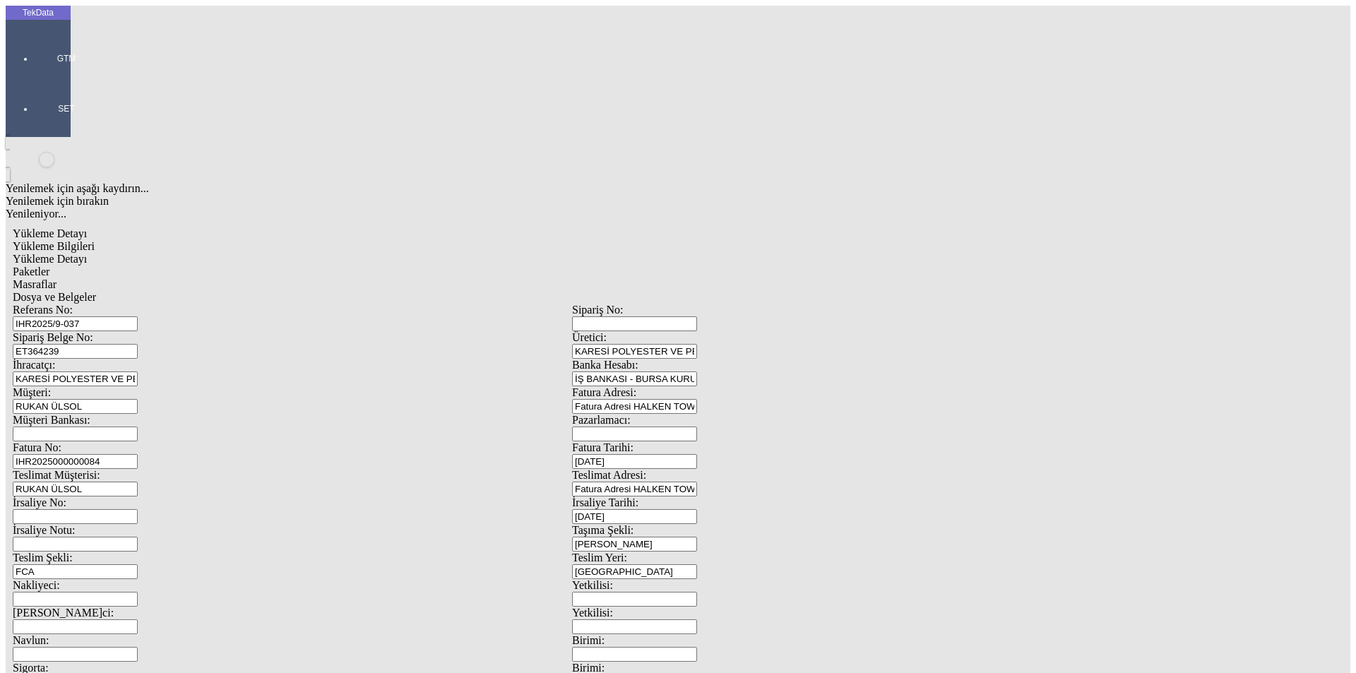
drag, startPoint x: 607, startPoint y: 443, endPoint x: 551, endPoint y: 429, distance: 57.5
click at [49, 266] on span "Paketler" at bounding box center [31, 272] width 37 height 12
click at [87, 253] on span "Yükleme Detayı" at bounding box center [50, 259] width 74 height 12
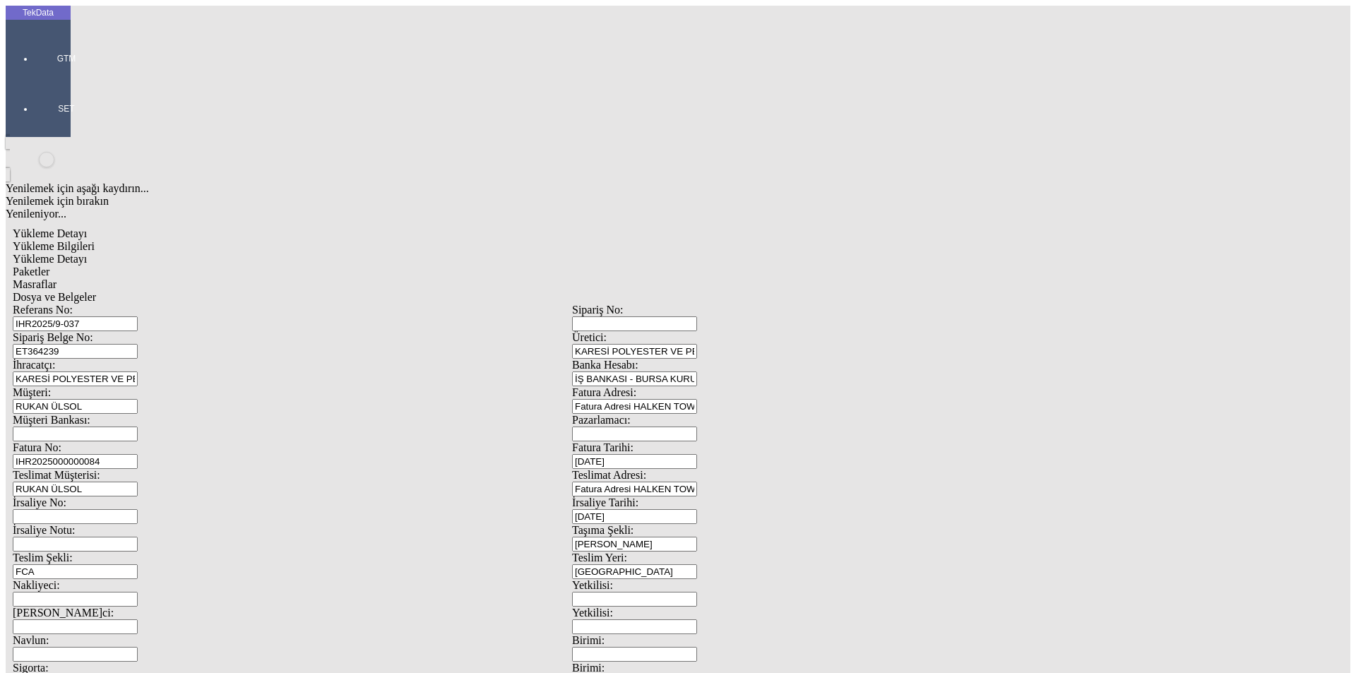
click at [96, 291] on span "Dosya ve Belgeler" at bounding box center [54, 297] width 83 height 12
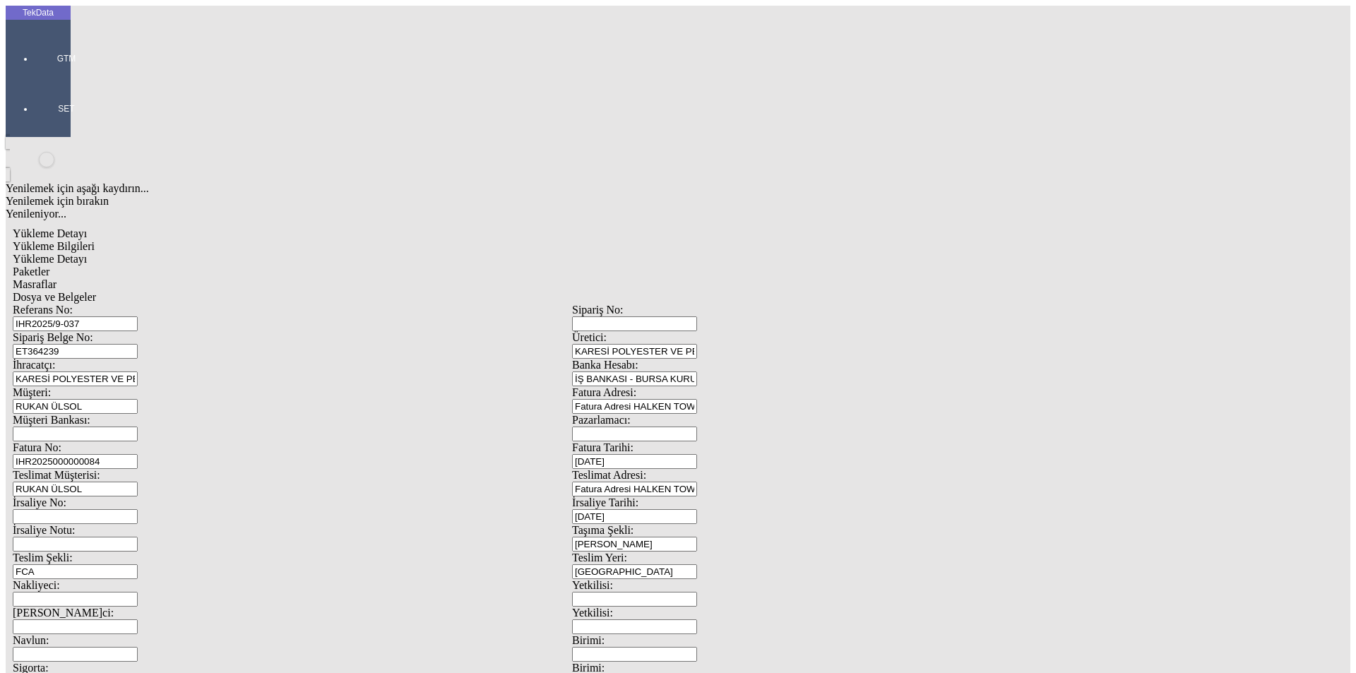
click at [96, 291] on span "Dosya ve Belgeler" at bounding box center [54, 297] width 83 height 12
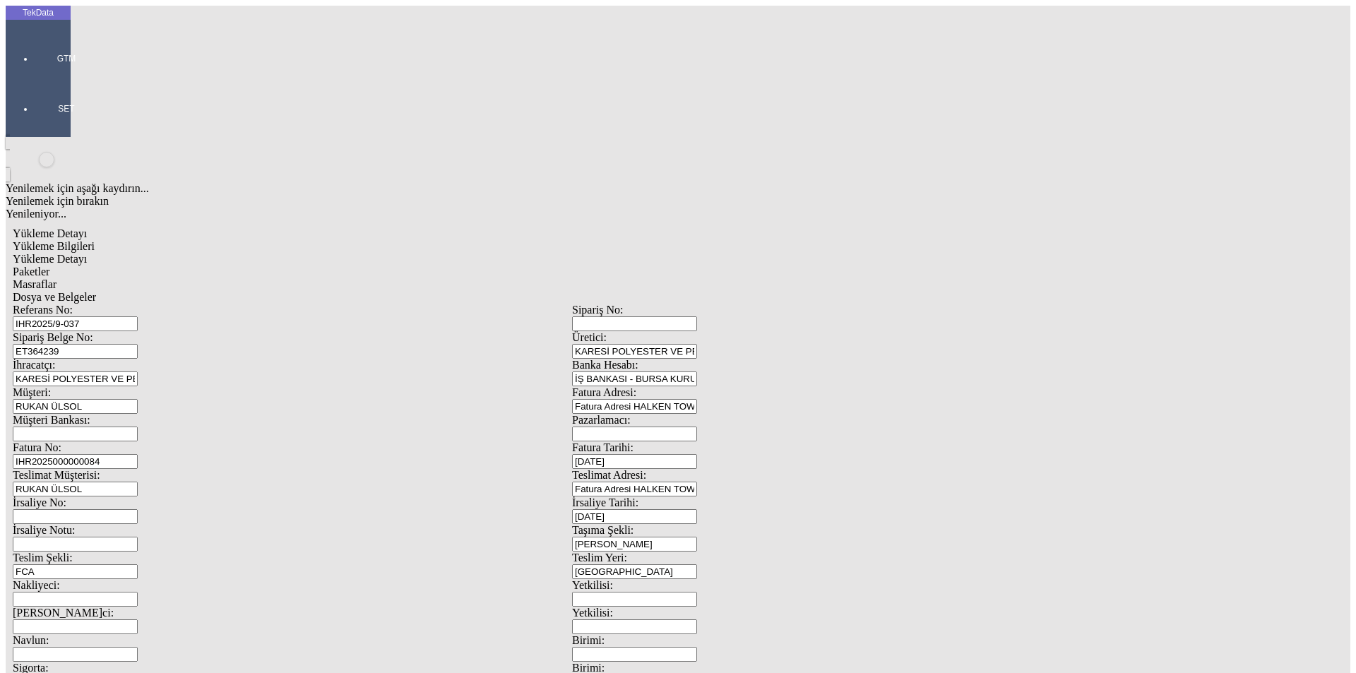
click at [95, 240] on span "Yükleme Bilgileri" at bounding box center [54, 246] width 82 height 12
click at [96, 291] on span "Dosya ve Belgeler" at bounding box center [54, 297] width 83 height 12
click at [172, 240] on div "Yükleme Bilgileri" at bounding box center [572, 246] width 1119 height 13
drag, startPoint x: 233, startPoint y: 128, endPoint x: 135, endPoint y: 131, distance: 98.2
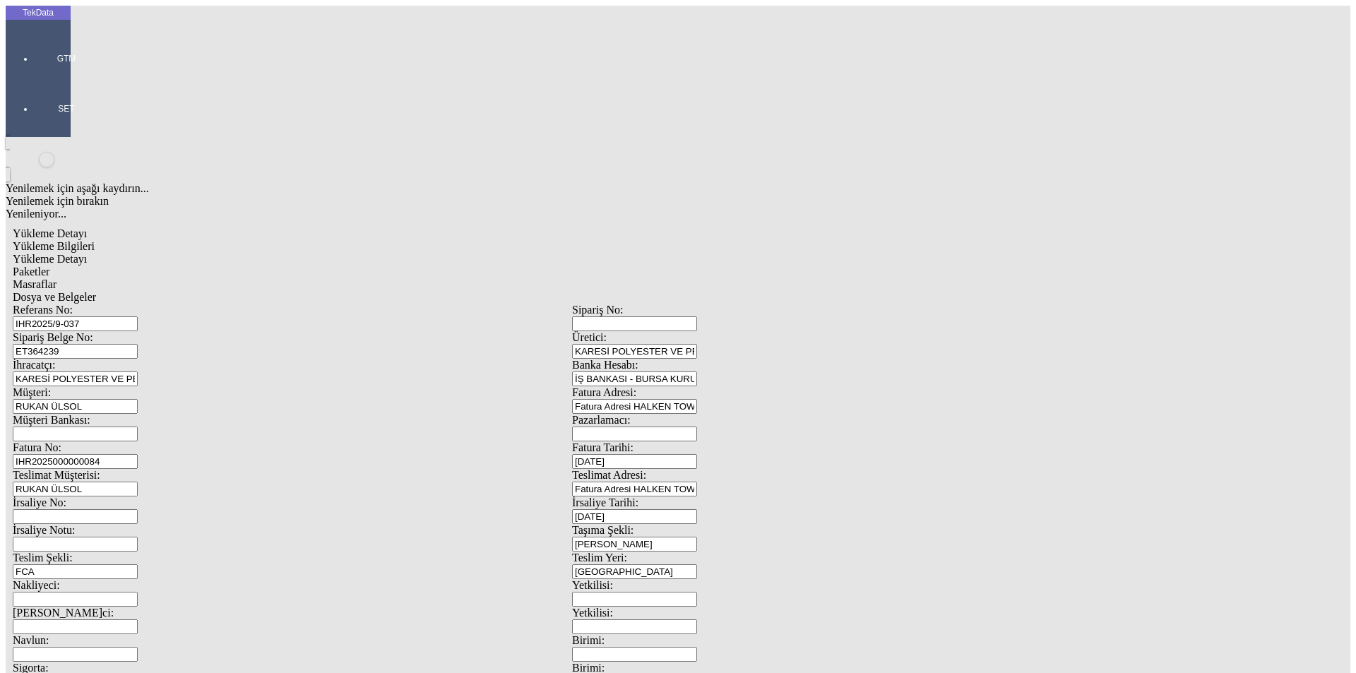
click at [135, 331] on div "Sipariş Belge No: ET364239" at bounding box center [292, 345] width 559 height 28
click at [34, 78] on div at bounding box center [66, 78] width 65 height 0
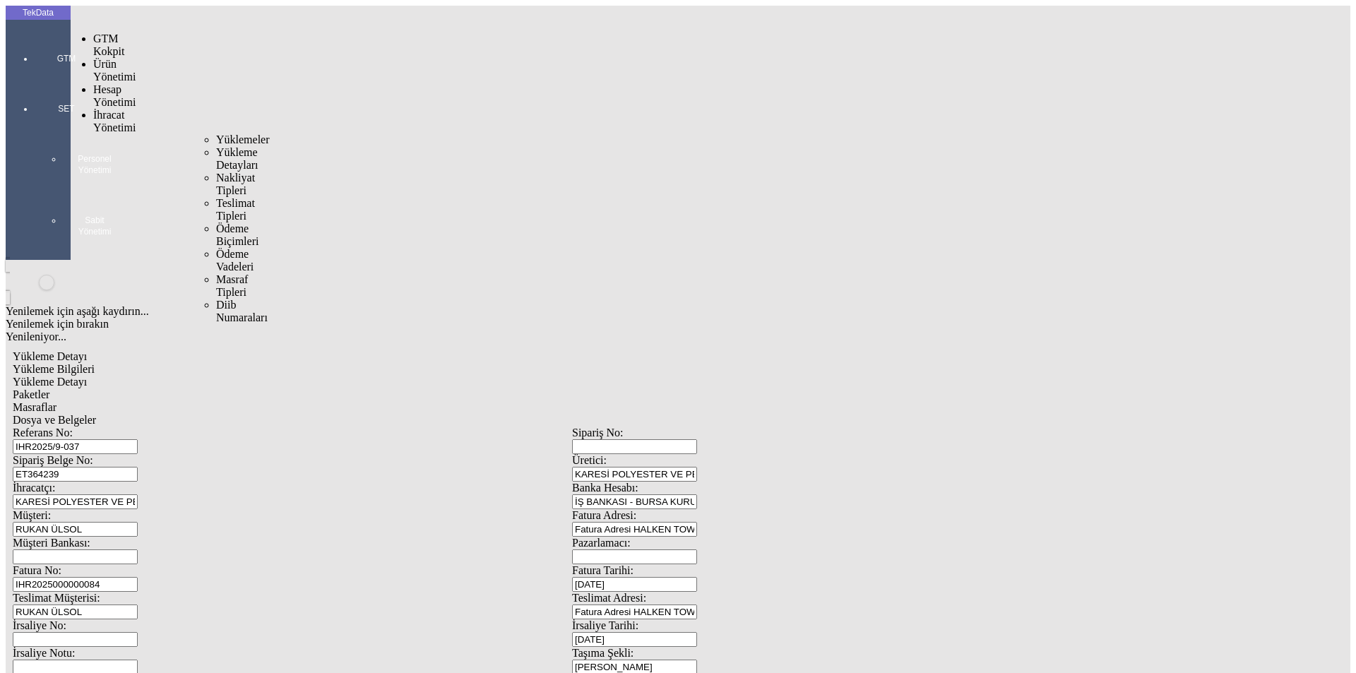
click at [122, 109] on span "İhracat Yönetimi" at bounding box center [114, 121] width 42 height 25
click at [216, 133] on span "Yüklemeler" at bounding box center [243, 139] width 54 height 12
